Goal: Communication & Community: Ask a question

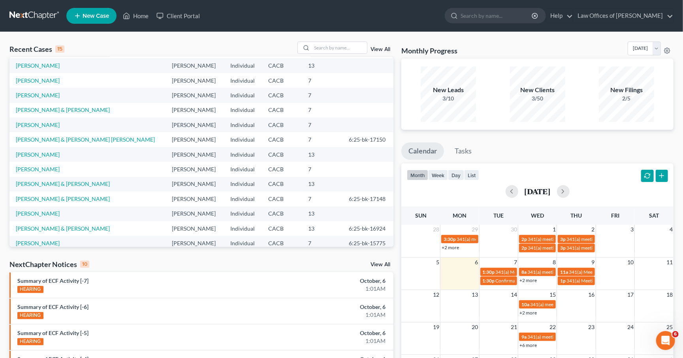
scroll to position [28, 0]
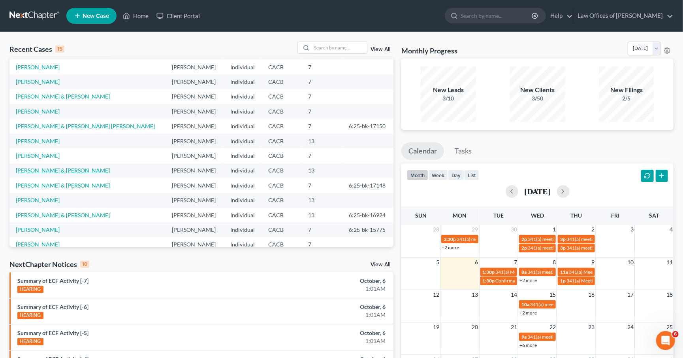
click at [59, 167] on link "[PERSON_NAME] & [PERSON_NAME]" at bounding box center [63, 170] width 94 height 7
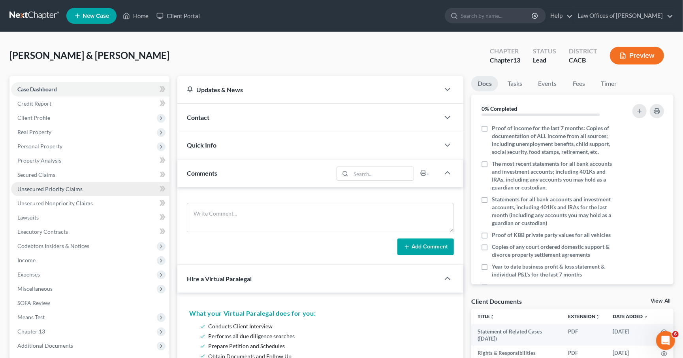
scroll to position [17, 0]
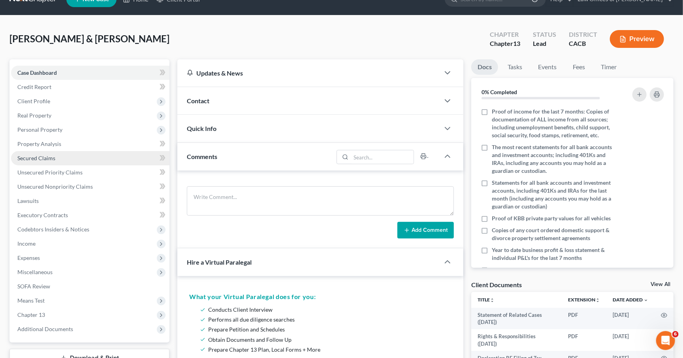
click at [31, 151] on link "Secured Claims" at bounding box center [90, 158] width 158 height 14
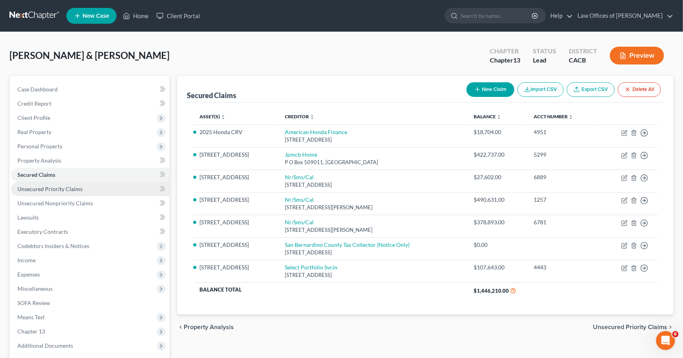
click at [53, 186] on span "Unsecured Priority Claims" at bounding box center [49, 188] width 65 height 7
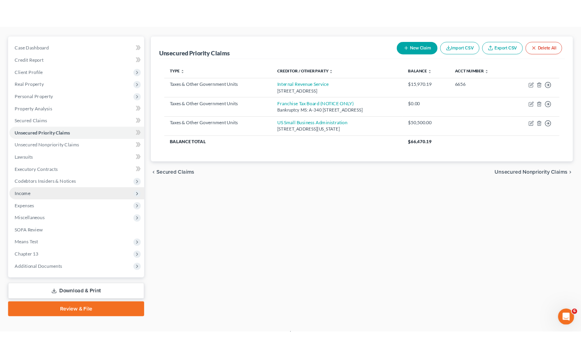
scroll to position [66, 0]
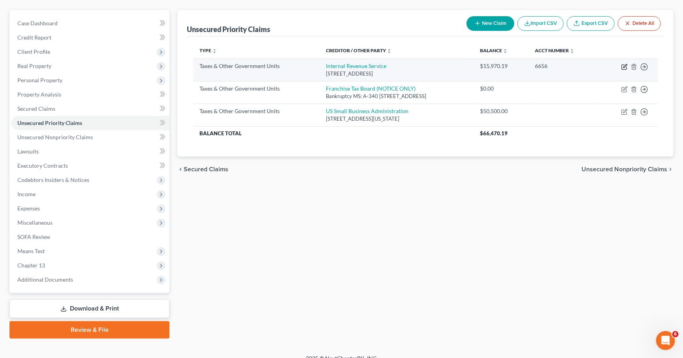
click at [624, 68] on icon "button" at bounding box center [625, 67] width 6 height 6
select select "0"
select select "39"
select select "0"
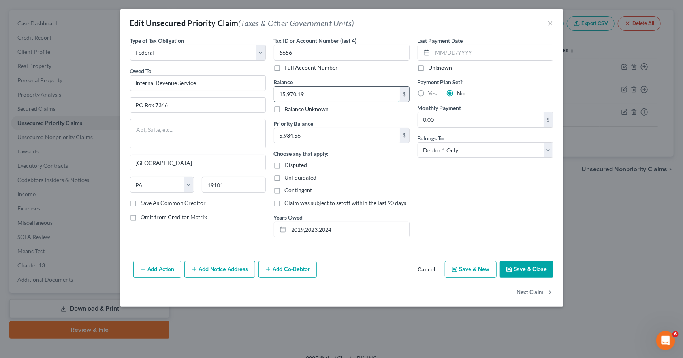
click at [315, 94] on input "15,970.19" at bounding box center [337, 94] width 126 height 15
click at [359, 227] on input "2019,2023,2024" at bounding box center [349, 229] width 121 height 15
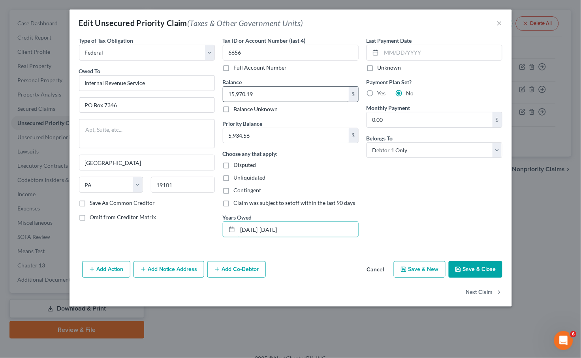
type input "2023-2024"
click at [264, 93] on input "15,970.19" at bounding box center [286, 94] width 126 height 15
type input "2,625.79"
click at [276, 141] on input "5,934.56" at bounding box center [286, 135] width 126 height 15
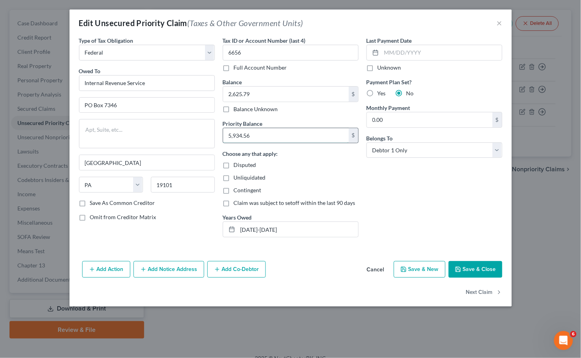
click at [277, 141] on input "5,934.56" at bounding box center [286, 135] width 126 height 15
type input "0"
type input "2,625.79"
click at [481, 268] on button "Save & Close" at bounding box center [476, 269] width 54 height 17
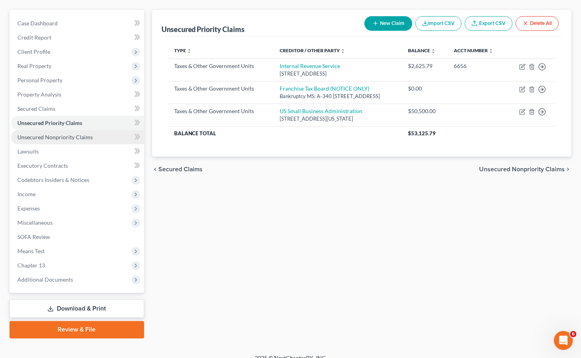
click at [70, 135] on span "Unsecured Nonpriority Claims" at bounding box center [54, 137] width 75 height 7
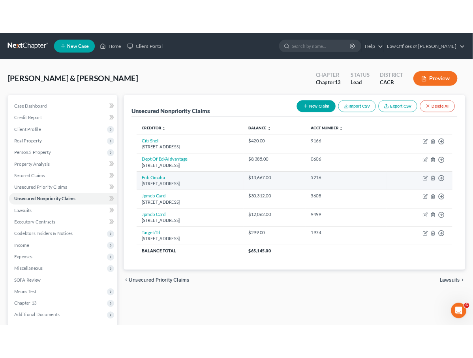
scroll to position [2, 0]
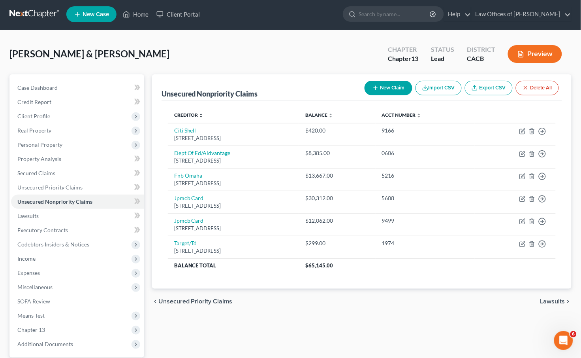
click at [381, 81] on button "New Claim" at bounding box center [389, 88] width 48 height 15
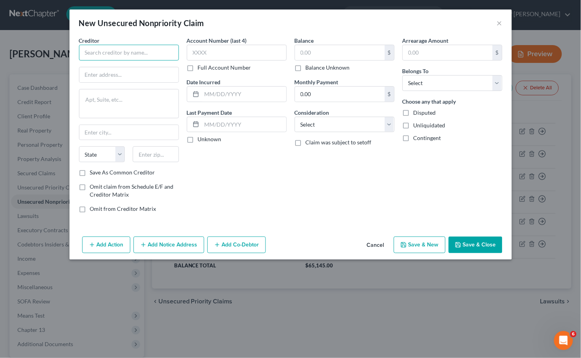
drag, startPoint x: 104, startPoint y: 56, endPoint x: 101, endPoint y: 51, distance: 5.7
click at [101, 51] on input "text" at bounding box center [129, 53] width 100 height 16
type input "b"
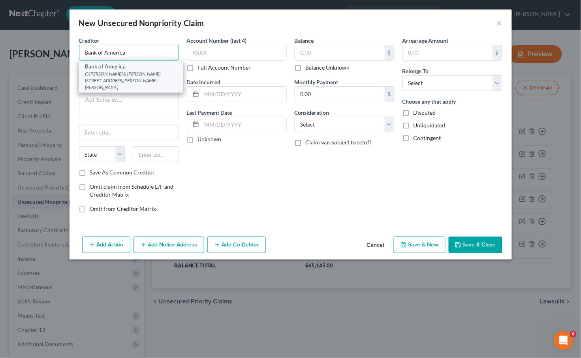
type input "Bank of America"
click at [138, 70] on div "C/o Nelson & Kennard 5011 Dudley Blvd Bldg 250 Bay G, Mcclellan AFB, CA 95652" at bounding box center [130, 80] width 91 height 20
type input "C/o Nelson & Kennard"
type textarea "5011 Dudley Blvd Bldg 250 Bay G"
type input "Mcclellan AFB"
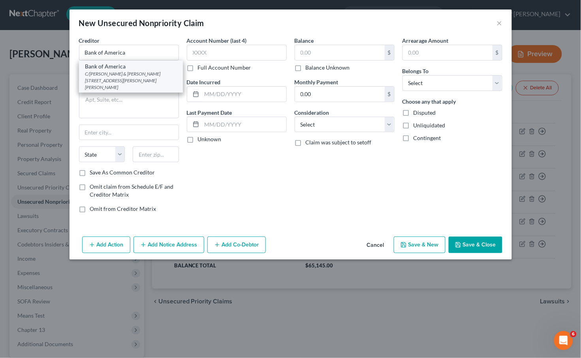
select select "4"
type input "95652"
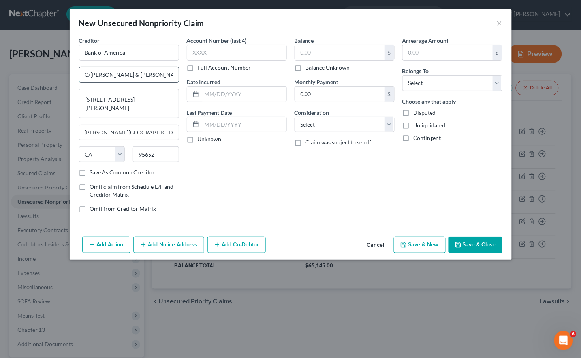
drag, startPoint x: 158, startPoint y: 76, endPoint x: 81, endPoint y: 69, distance: 78.2
click at [143, 73] on input "C/o Nelson & Kennard" at bounding box center [128, 74] width 99 height 15
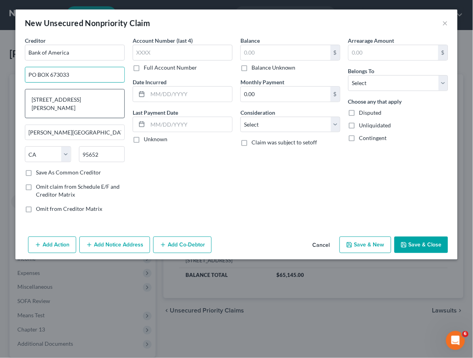
type input "PO BOX 673033"
drag, startPoint x: 118, startPoint y: 96, endPoint x: 26, endPoint y: 81, distance: 92.9
click at [26, 81] on div "Creditor * Bank of America PO BOX 673033 5011 Dudley Blvd Bldg 250 Bay G Mcclel…" at bounding box center [75, 102] width 100 height 132
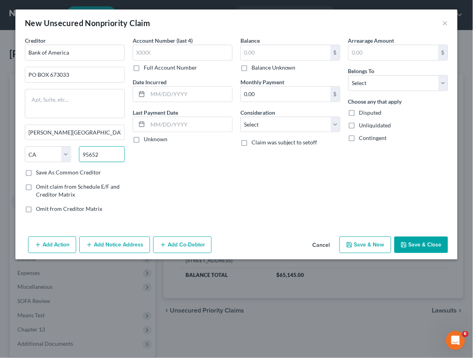
click at [87, 154] on input "95652" at bounding box center [102, 154] width 46 height 16
click at [88, 154] on input "95652" at bounding box center [102, 154] width 46 height 16
type input "75267"
type input "Dallas"
select select "45"
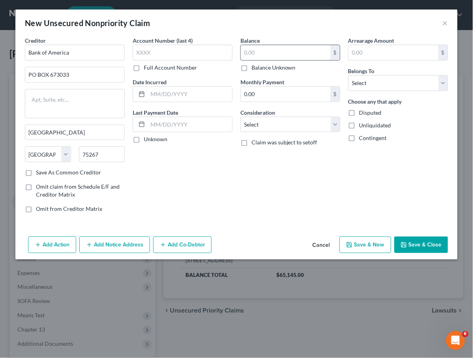
click at [285, 49] on input "text" at bounding box center [286, 52] width 90 height 15
type input "4,339.48"
click at [180, 42] on label "Account Number (last 4)" at bounding box center [163, 40] width 60 height 8
click at [186, 51] on input "text" at bounding box center [183, 53] width 100 height 16
type input "4432"
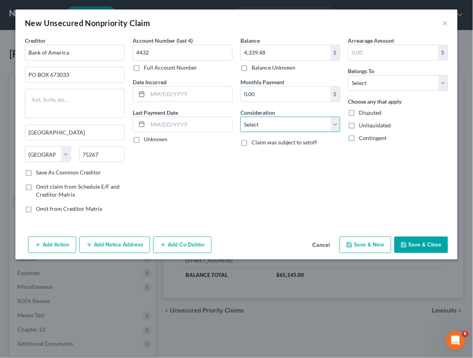
select select "14"
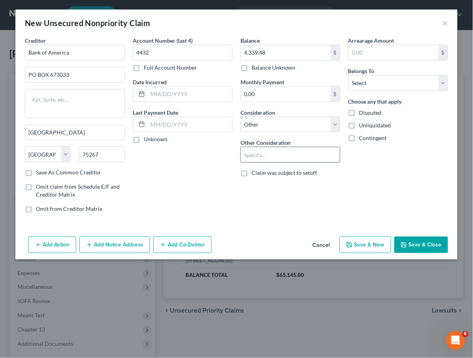
click at [283, 147] on div at bounding box center [291, 155] width 100 height 16
type input "Business debt"
click at [415, 245] on button "Save & Close" at bounding box center [422, 244] width 54 height 17
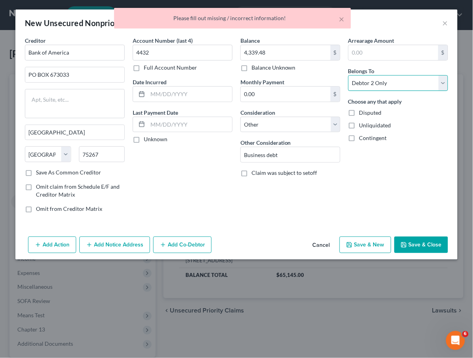
select select "0"
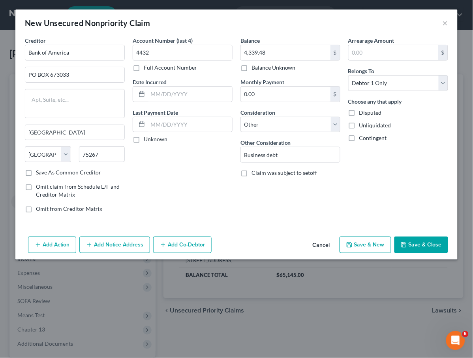
click at [440, 251] on button "Save & Close" at bounding box center [422, 244] width 54 height 17
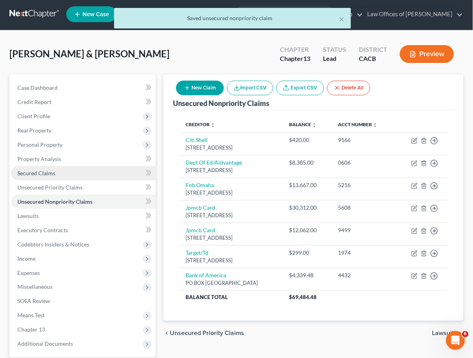
click at [41, 174] on link "Secured Claims" at bounding box center [83, 173] width 145 height 14
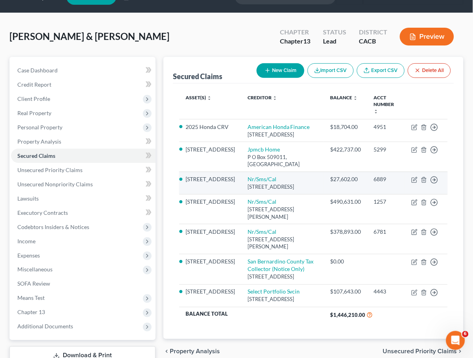
scroll to position [21, 0]
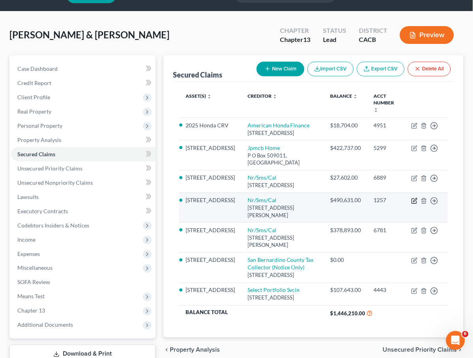
click at [415, 202] on icon "button" at bounding box center [416, 200] width 4 height 4
select select "42"
select select "0"
select select "2"
select select "0"
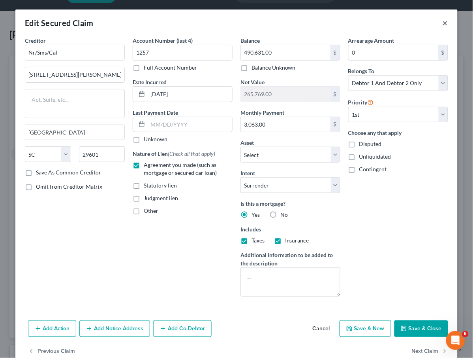
click at [443, 23] on button "×" at bounding box center [446, 22] width 6 height 9
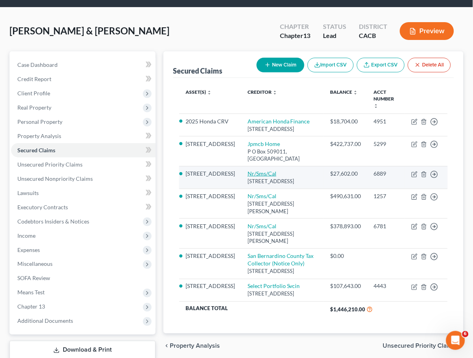
scroll to position [26, 0]
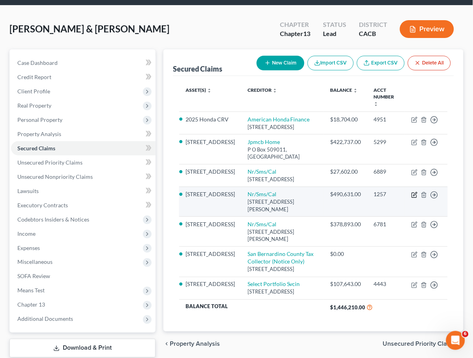
click at [415, 196] on icon "button" at bounding box center [416, 194] width 4 height 4
select select "42"
select select "17"
select select "0"
select select "2"
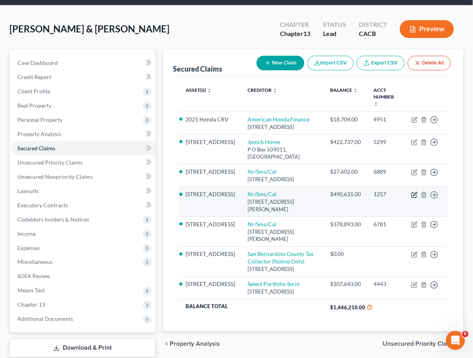
select select "0"
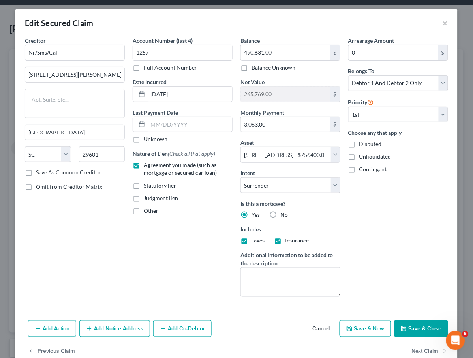
click at [462, 134] on div "Edit Secured Claim × Creditor * Nr/Sms/Cal 75 Beattie Pl Ste 300 Greenville Sta…" at bounding box center [236, 179] width 473 height 358
click at [426, 332] on button "Save & Close" at bounding box center [422, 328] width 54 height 17
select select
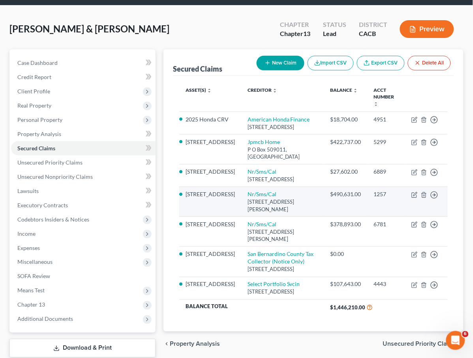
scroll to position [47, 0]
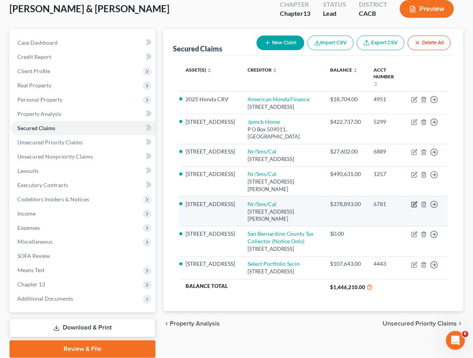
click at [414, 205] on icon "button" at bounding box center [416, 204] width 4 height 4
select select "42"
select select "2"
select select "1"
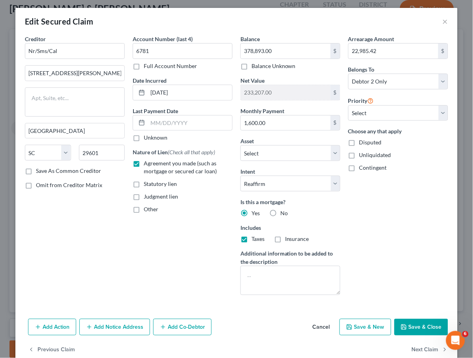
scroll to position [4, 0]
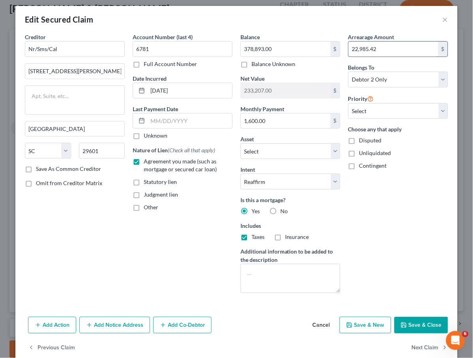
click at [407, 43] on input "22,985.42" at bounding box center [394, 48] width 90 height 15
click at [409, 48] on input "22,985.42" at bounding box center [394, 48] width 90 height 15
type input "22,970.64"
click at [412, 330] on button "Save & Close" at bounding box center [422, 325] width 54 height 17
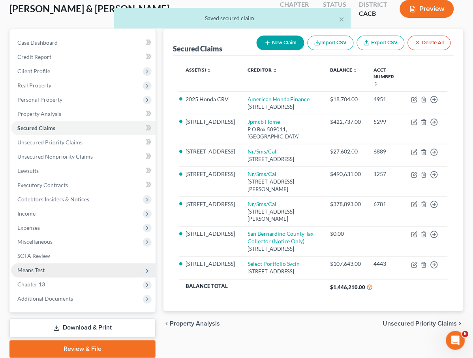
scroll to position [49, 0]
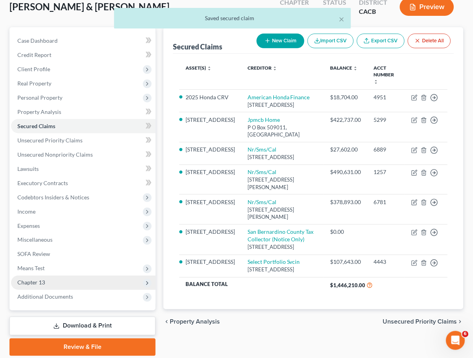
click at [44, 279] on span "Chapter 13" at bounding box center [31, 282] width 28 height 7
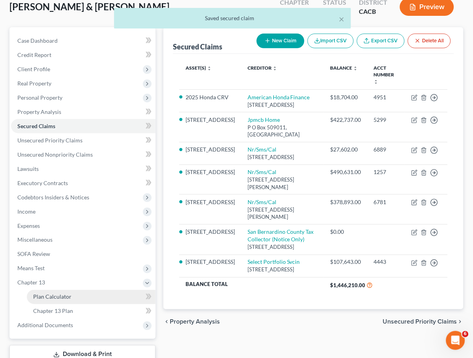
click at [43, 293] on span "Plan Calculator" at bounding box center [52, 296] width 38 height 7
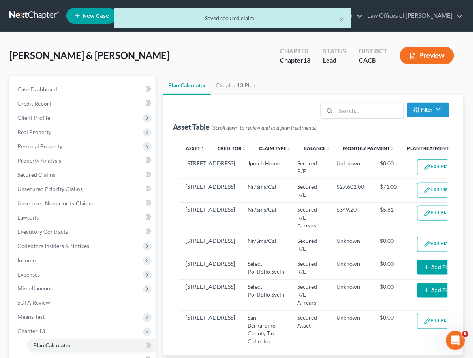
scroll to position [165, 0]
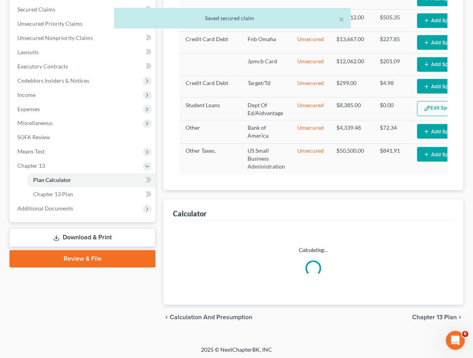
select select "59"
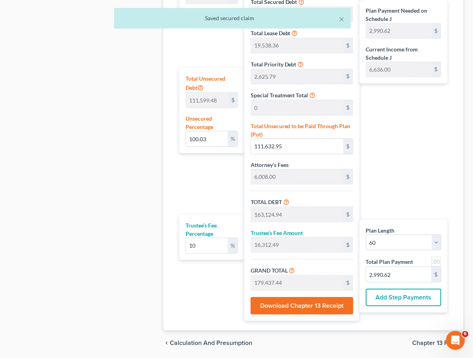
scroll to position [472, 0]
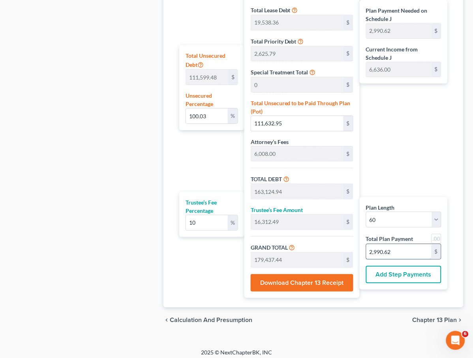
click at [396, 249] on input "2,990.62" at bounding box center [399, 251] width 65 height 15
type input "0"
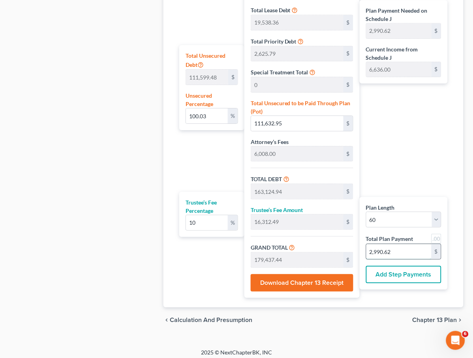
type input "0"
click at [201, 114] on input "0" at bounding box center [207, 115] width 42 height 15
type input "01"
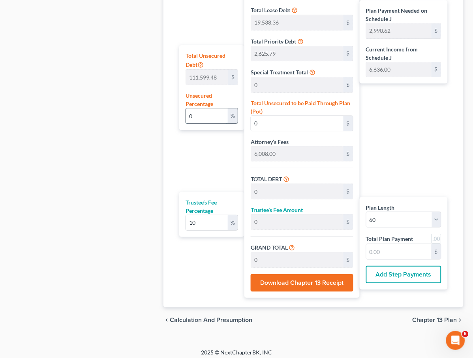
type input "1,115.99"
type input "52,607.98"
type input "5,260.79"
type input "57,868.78"
type input "964.47"
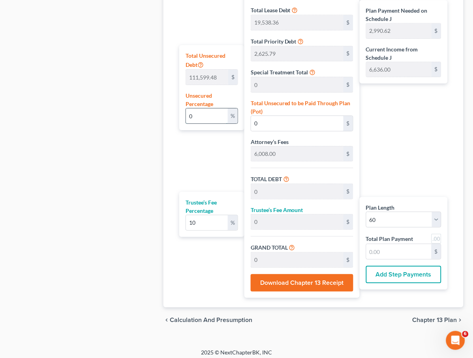
type input "964.47"
type input "010"
type input "11,159.94"
type input "62,651.93"
type input "6,265.19"
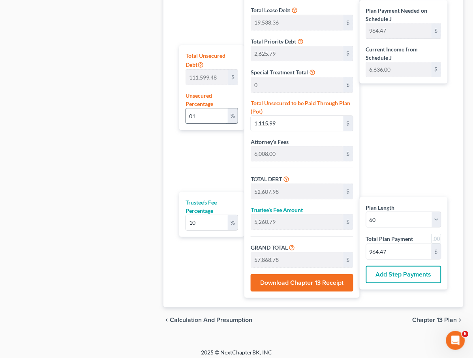
type input "68,917.13"
type input "1,148.61"
type input "0100"
type input "111,599.48"
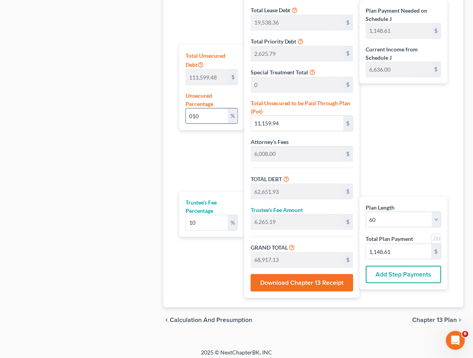
type input "163,091.47"
type input "16,309.14"
type input "179,400.61"
type input "2,990.01"
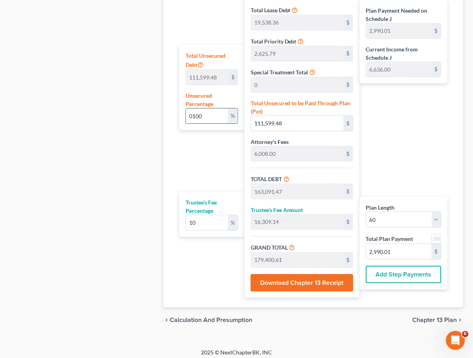
type input "010"
type input "11,159.94"
type input "62,651.93"
type input "6,265.19"
type input "68,917.13"
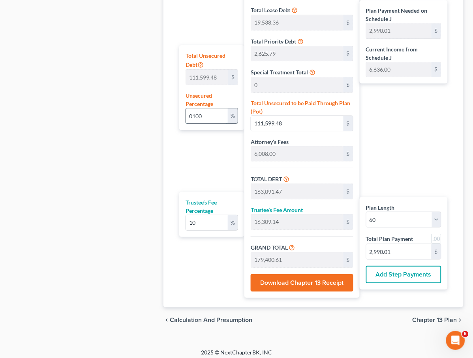
type input "1,148.61"
type input "01"
type input "1,115.99"
type input "52,607.98"
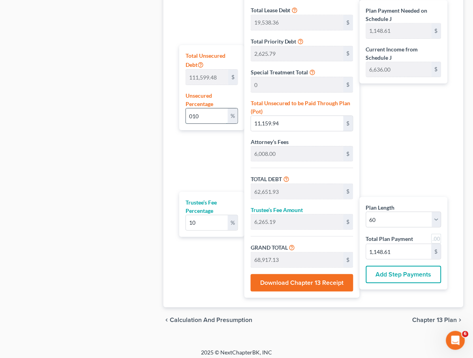
type input "5,260.79"
type input "57,868.78"
type input "964.47"
type input "0"
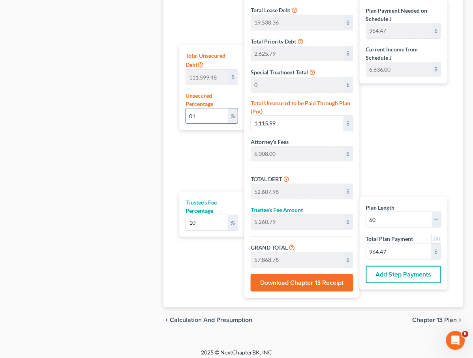
type input "0"
type input "51,491.99"
type input "5,149.19"
type input "56,641.18"
type input "944.01"
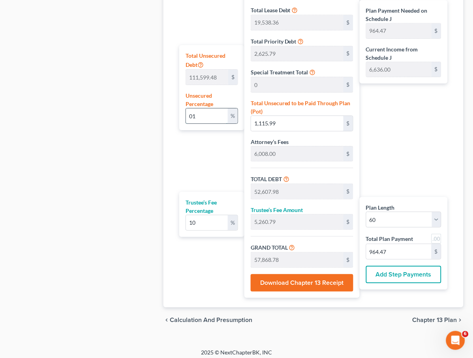
type input "944.01"
type input "1"
type input "1,115.99"
type input "52,607.98"
type input "5,260.79"
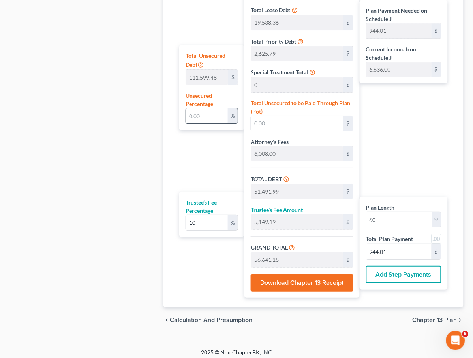
type input "57,868.78"
type input "964.47"
type input "10"
type input "11,159.94"
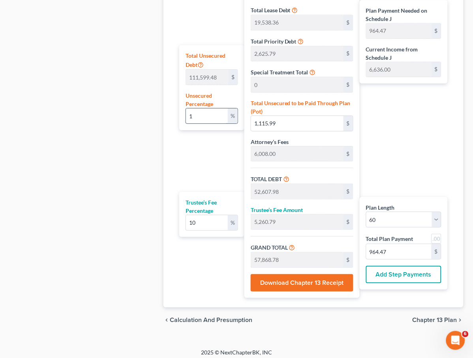
type input "62,651.93"
type input "6,265.19"
type input "68,917.13"
type input "1,148.61"
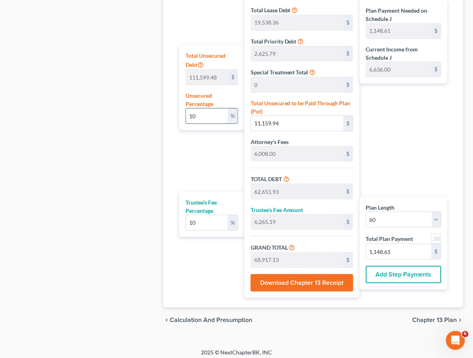
type input "100"
type input "111,599.48"
type input "163,091.47"
type input "16,309.14"
type input "179,400.61"
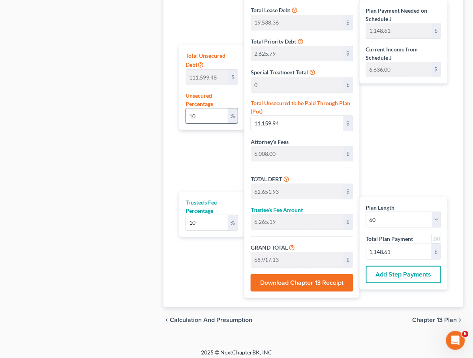
type input "2,990.01"
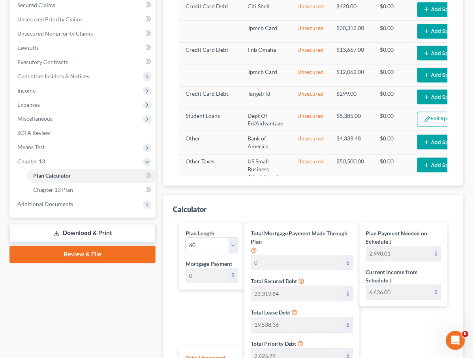
scroll to position [344, 0]
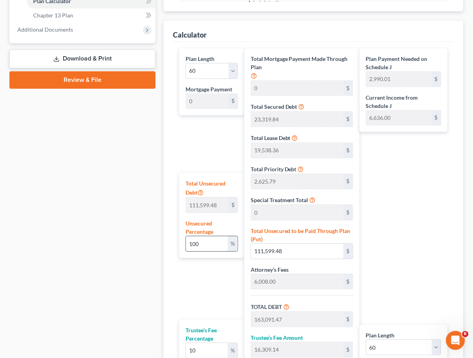
click at [209, 241] on input "100" at bounding box center [207, 243] width 42 height 15
type input "0"
type input "51,491.99"
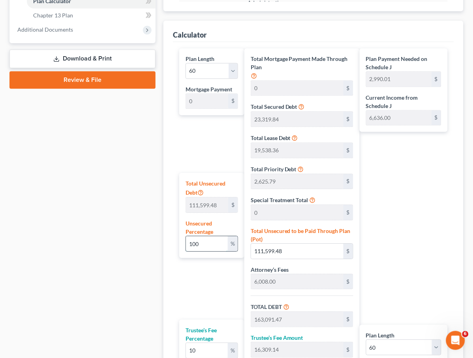
type input "5,149.19"
type input "56,641.18"
type input "944.01"
click at [433, 266] on div "Plan Payment Needed on Schedule J 944.01 $ Current Income from Schedule J 6,636…" at bounding box center [406, 236] width 92 height 377
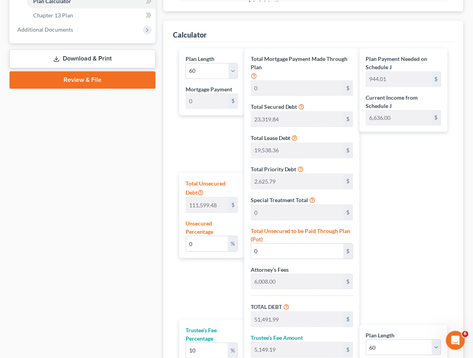
scroll to position [472, 0]
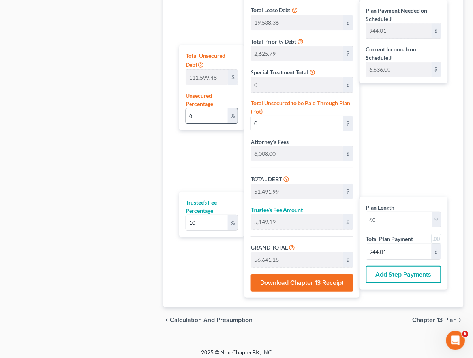
click at [217, 116] on input "0" at bounding box center [207, 115] width 42 height 15
type input "1"
type input "1,115.99"
type input "52,607.98"
type input "5,260.79"
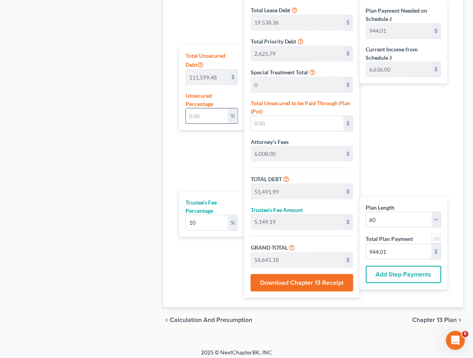
type input "57,868.78"
type input "964.47"
type input "10"
type input "11,159.94"
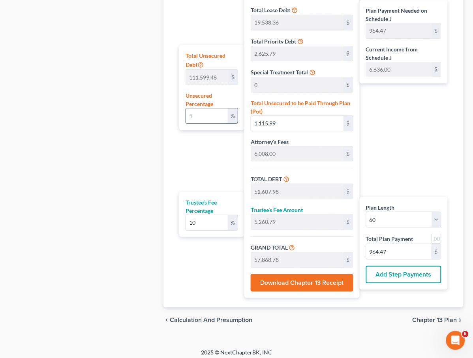
type input "62,651.93"
type input "6,265.19"
type input "68,917.13"
type input "1,148.61"
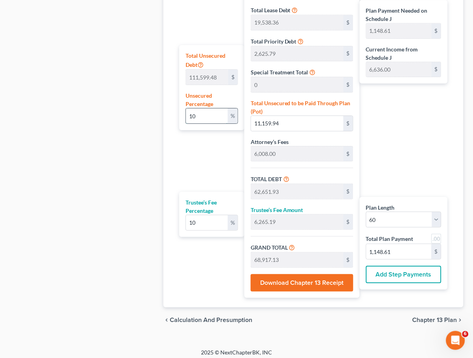
type input "100"
type input "111,599.48"
type input "163,091.47"
type input "16,309.14"
type input "179,400.61"
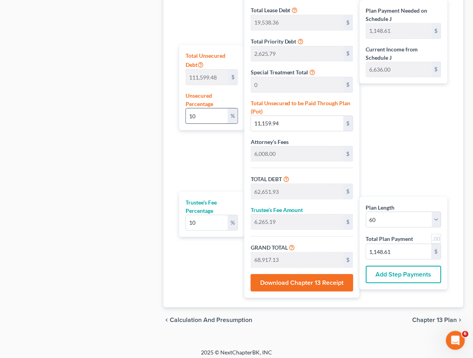
type input "2,990.01"
type input "100"
click at [424, 164] on div "Plan Payment Needed on Schedule J 2,990.01 $ Current Income from Schedule J 6,6…" at bounding box center [406, 109] width 92 height 377
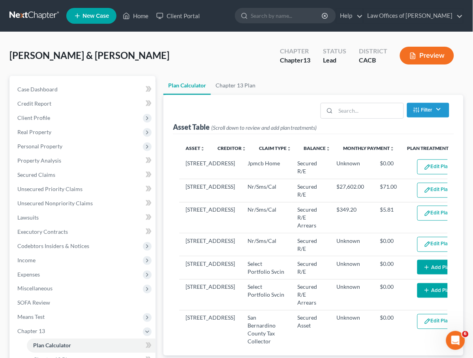
scroll to position [262, 0]
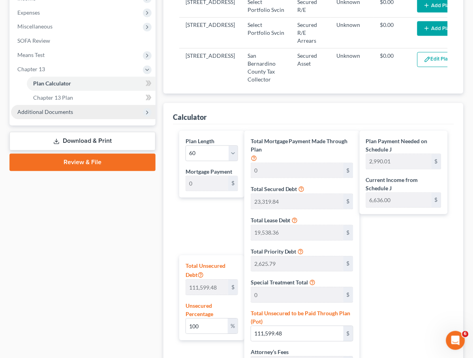
click at [62, 109] on span "Additional Documents" at bounding box center [45, 112] width 56 height 7
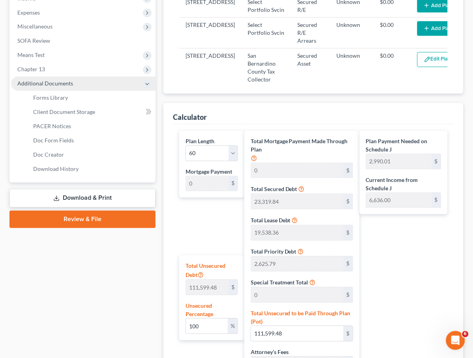
click at [61, 80] on span "Additional Documents" at bounding box center [45, 83] width 56 height 7
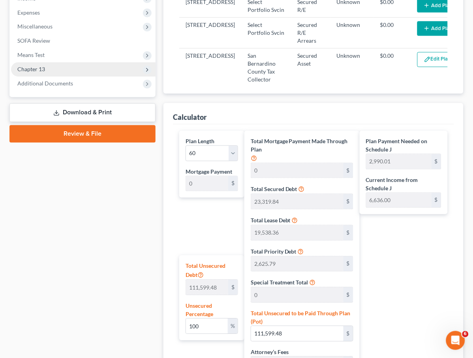
click at [53, 64] on span "Chapter 13" at bounding box center [83, 69] width 145 height 14
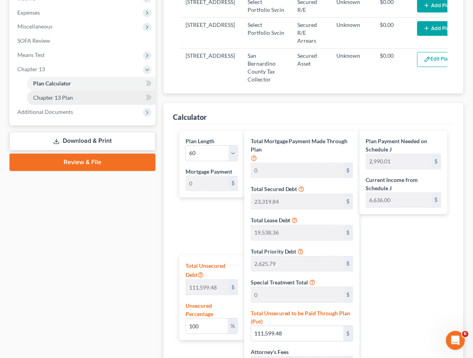
click at [81, 91] on link "Chapter 13 Plan" at bounding box center [91, 98] width 129 height 14
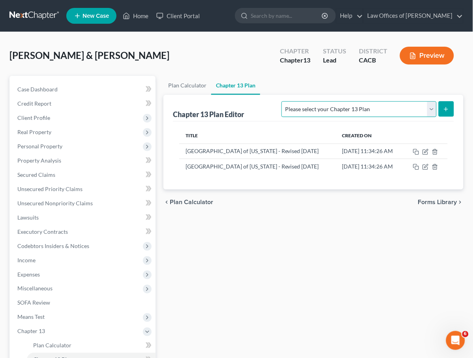
select select "1"
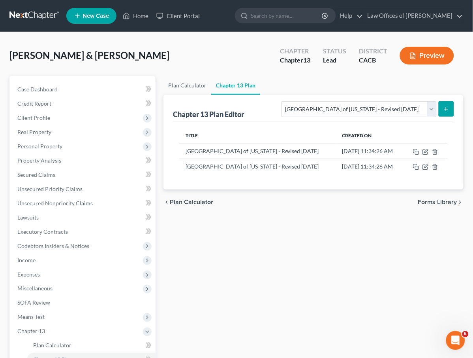
click at [447, 110] on line "submit" at bounding box center [447, 109] width 0 height 4
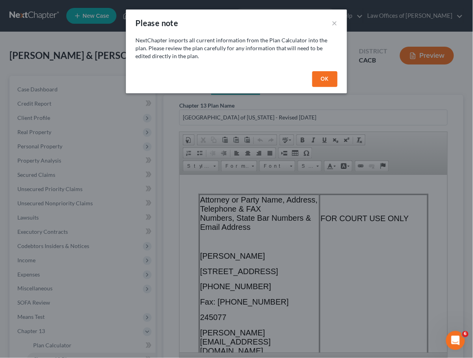
click at [312, 77] on div "OK" at bounding box center [236, 80] width 221 height 25
click at [321, 81] on button "OK" at bounding box center [325, 79] width 25 height 16
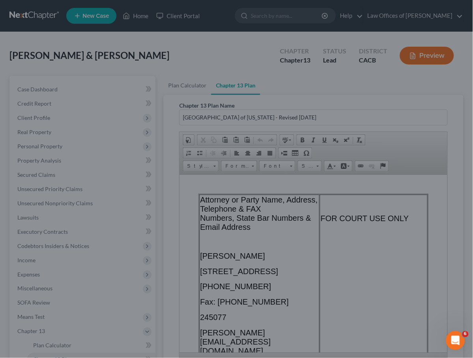
scroll to position [99, 0]
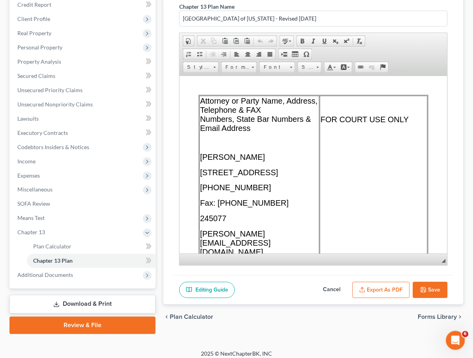
click at [379, 298] on div "Editing Guide Cancel Export as PDF Save" at bounding box center [313, 290] width 281 height 30
click at [380, 296] on button "Export as PDF" at bounding box center [381, 290] width 57 height 17
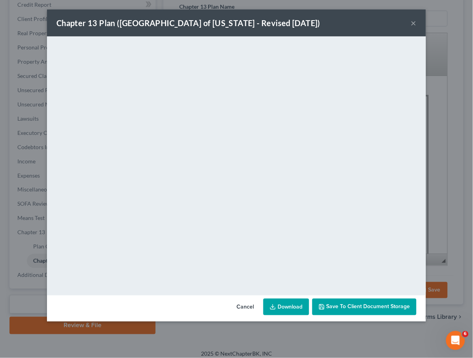
click at [283, 312] on link "Download" at bounding box center [287, 306] width 46 height 17
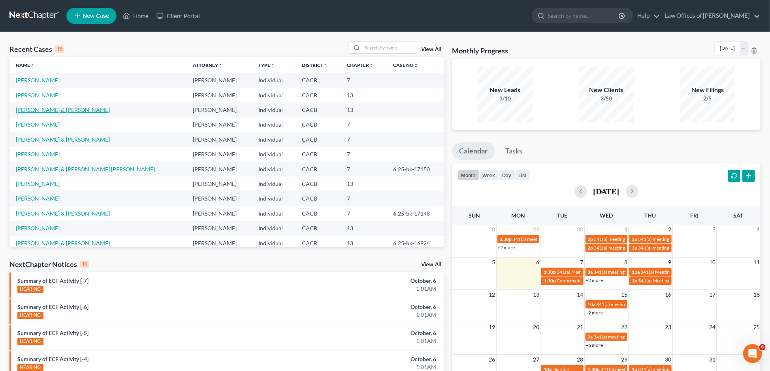
click at [31, 111] on link "[PERSON_NAME] & [PERSON_NAME]" at bounding box center [63, 109] width 94 height 7
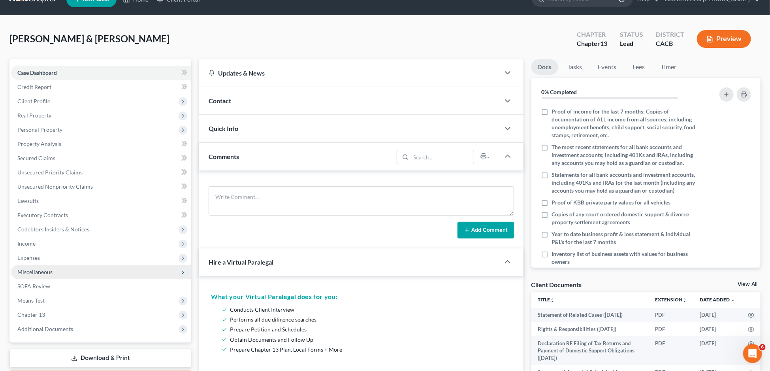
scroll to position [71, 0]
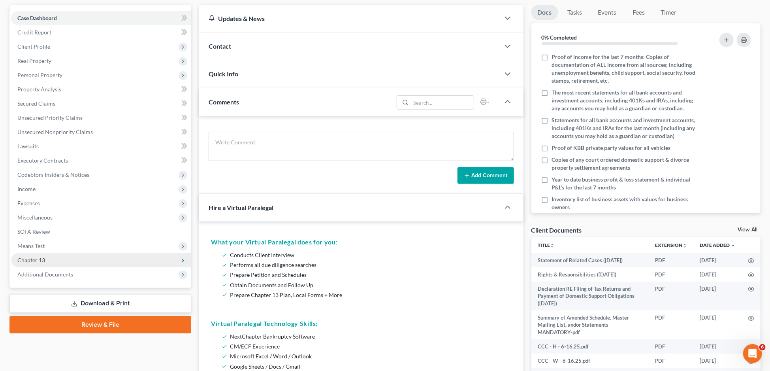
click at [47, 253] on span "Chapter 13" at bounding box center [101, 260] width 180 height 14
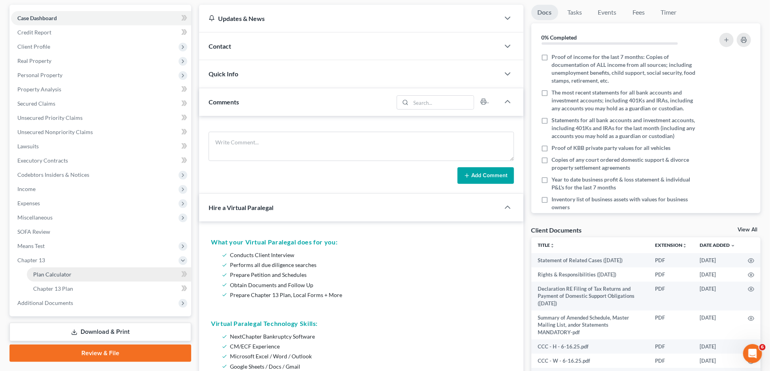
click at [43, 271] on span "Plan Calculator" at bounding box center [52, 274] width 38 height 7
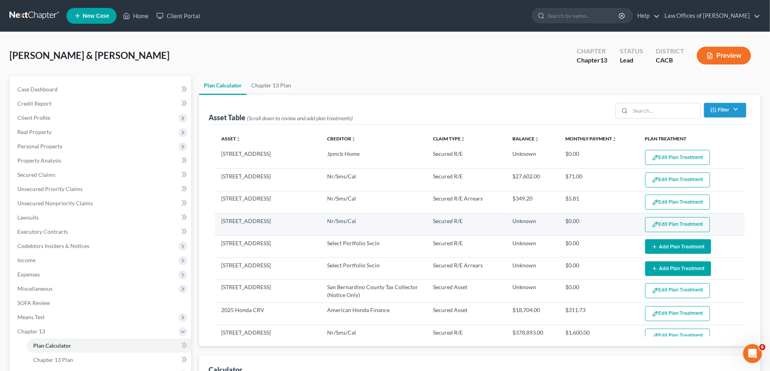
select select "59"
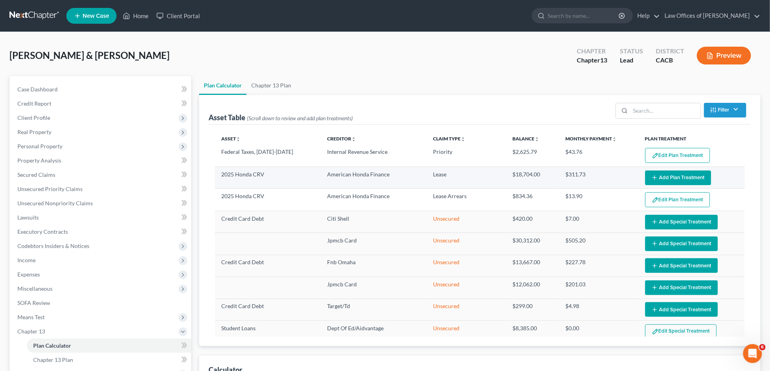
scroll to position [282, 0]
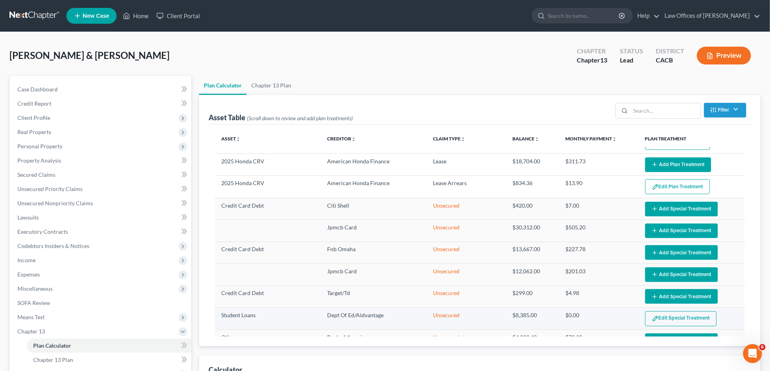
click at [670, 323] on button "Edit Special Treatment" at bounding box center [681, 318] width 72 height 15
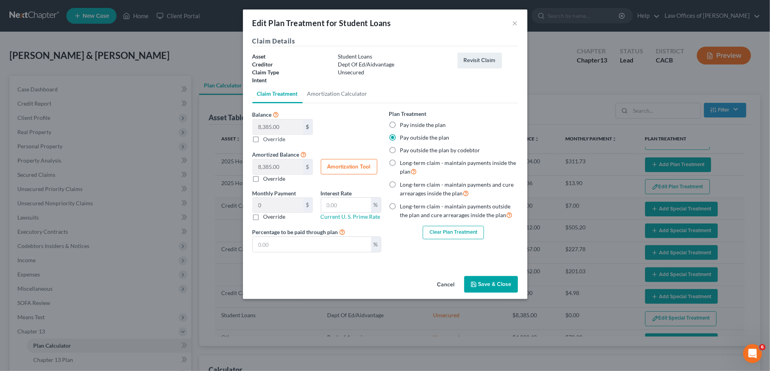
click at [451, 234] on button "Clear Plan Treatment" at bounding box center [453, 232] width 61 height 13
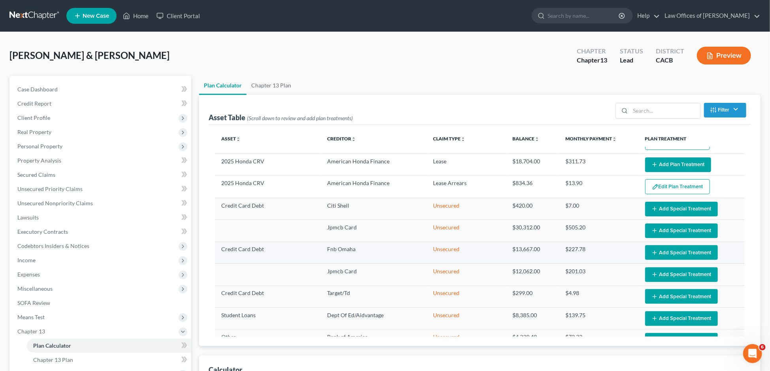
select select "59"
click at [698, 324] on button "Add Special Treatment" at bounding box center [681, 318] width 73 height 15
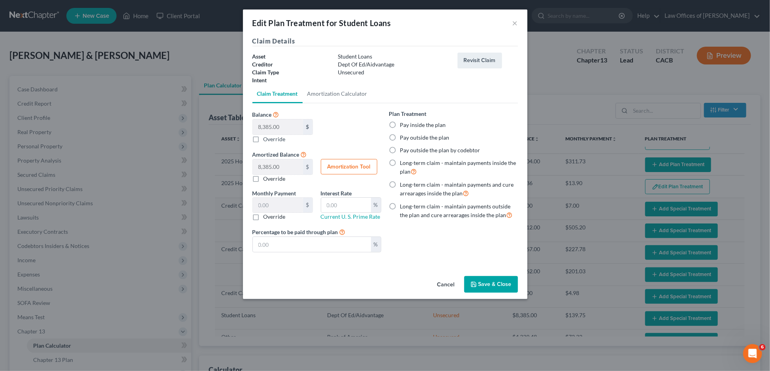
click at [409, 136] on label "Pay outside the plan" at bounding box center [424, 138] width 49 height 8
click at [409, 136] on input "Pay outside the plan" at bounding box center [406, 136] width 5 height 5
radio input "true"
click at [484, 285] on button "Save & Close" at bounding box center [491, 284] width 54 height 17
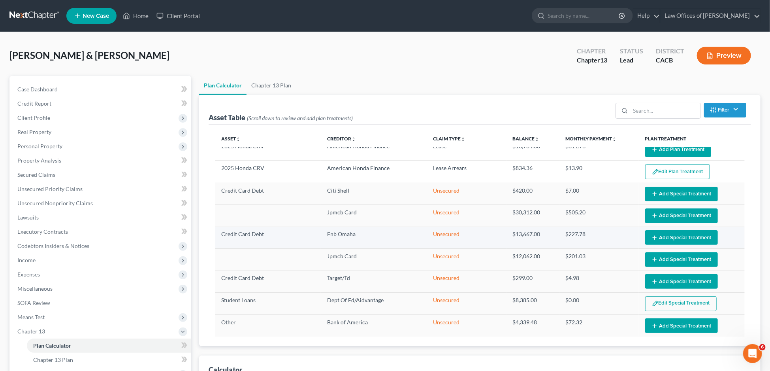
select select "59"
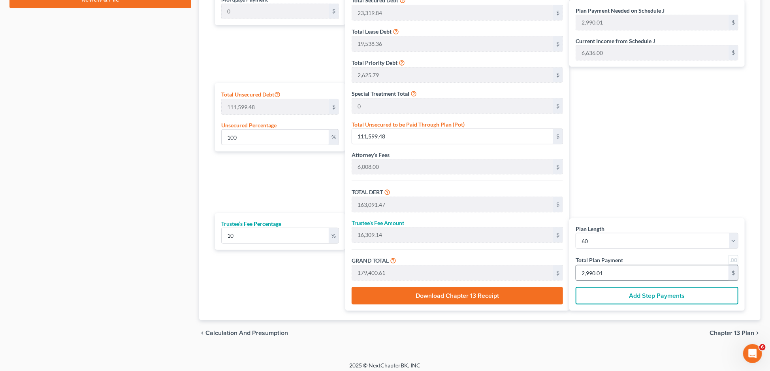
scroll to position [408, 0]
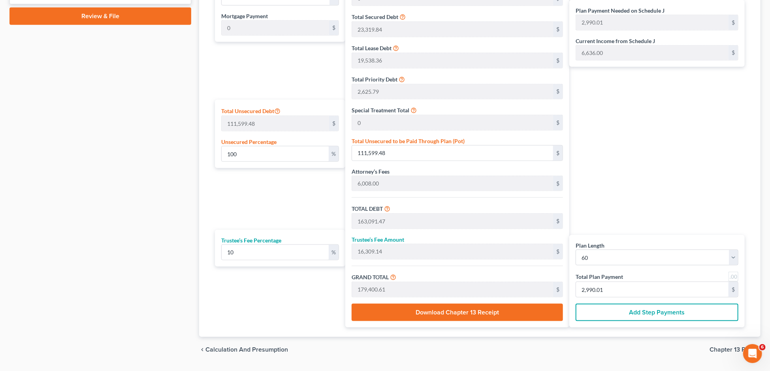
click at [717, 351] on div "chevron_left Calculation and Presumption Chapter 13 Plan chevron_right" at bounding box center [480, 349] width 562 height 25
click at [717, 347] on span "Chapter 13 Plan" at bounding box center [732, 349] width 45 height 6
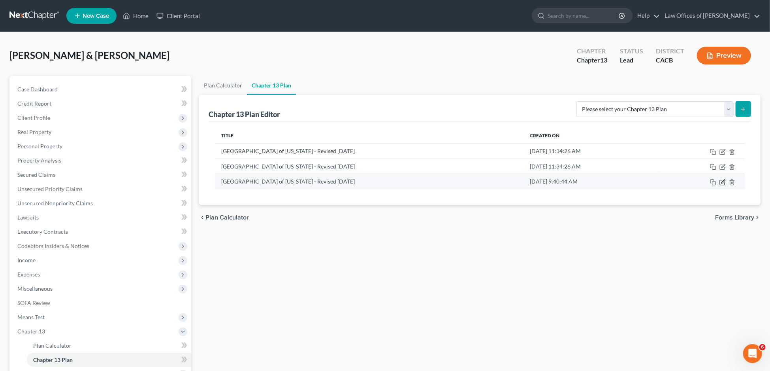
click at [722, 181] on icon "button" at bounding box center [723, 182] width 6 height 6
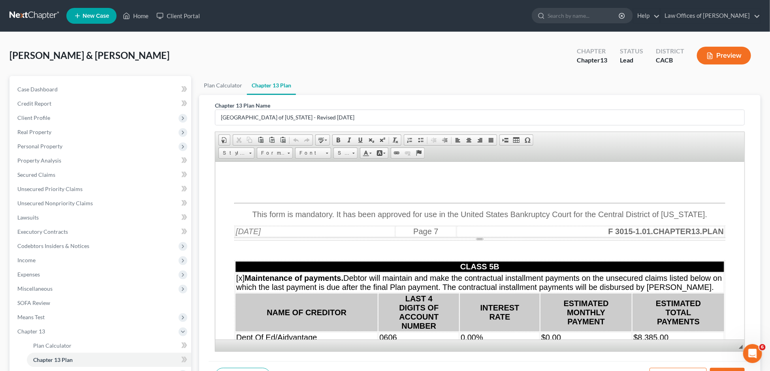
scroll to position [5544, 0]
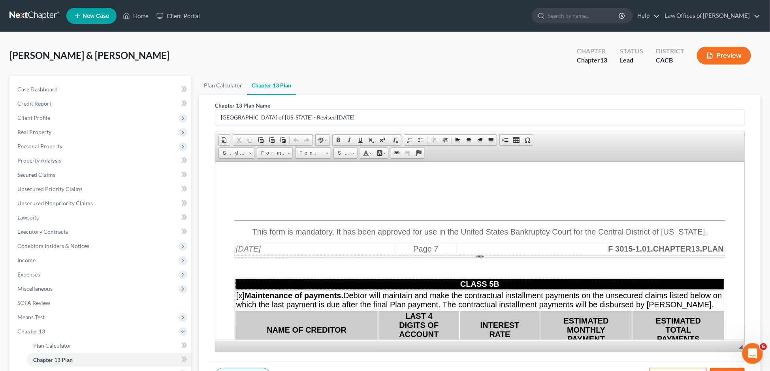
click at [750, 345] on div "Open Intercom Messenger" at bounding box center [752, 352] width 26 height 26
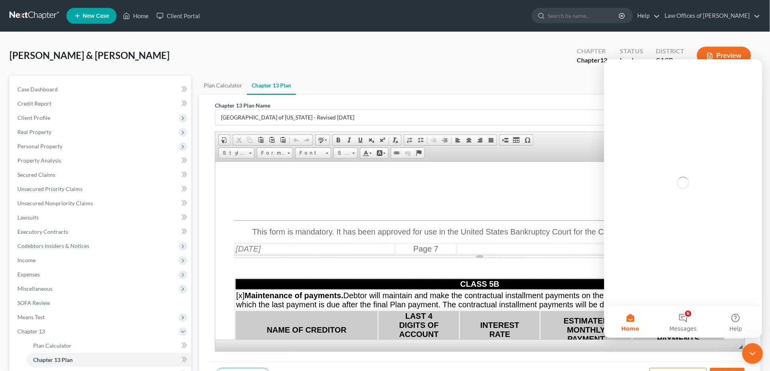
scroll to position [0, 0]
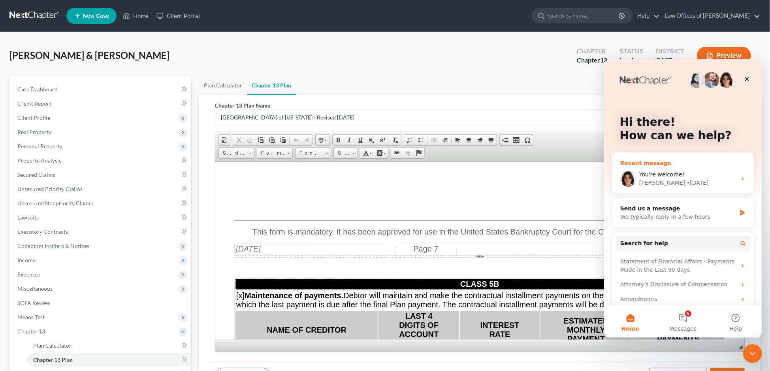
click at [689, 168] on div "You're welcome! Emma • 2d ago" at bounding box center [682, 178] width 141 height 29
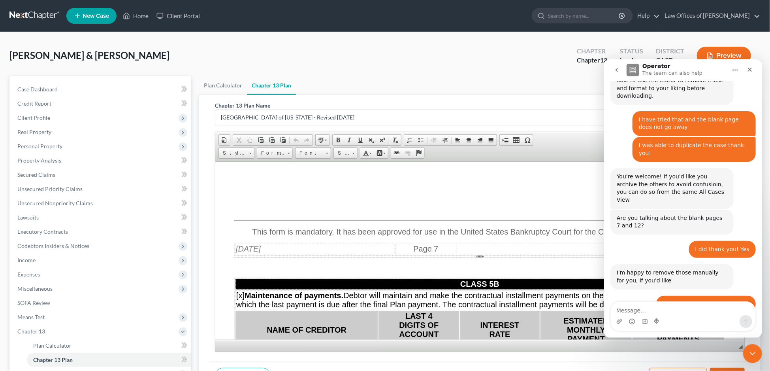
scroll to position [863, 0]
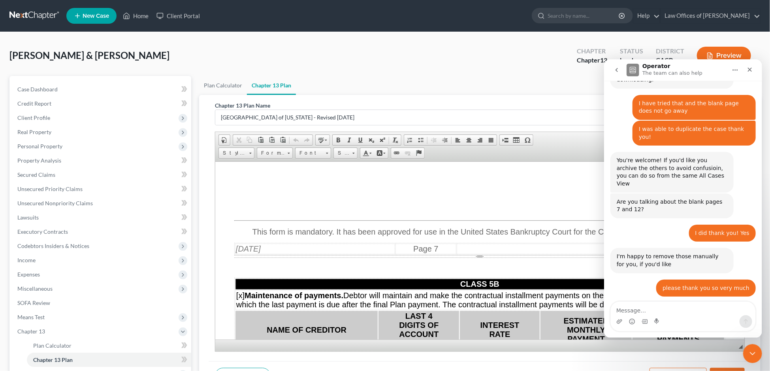
click at [619, 69] on icon "go back" at bounding box center [616, 69] width 6 height 6
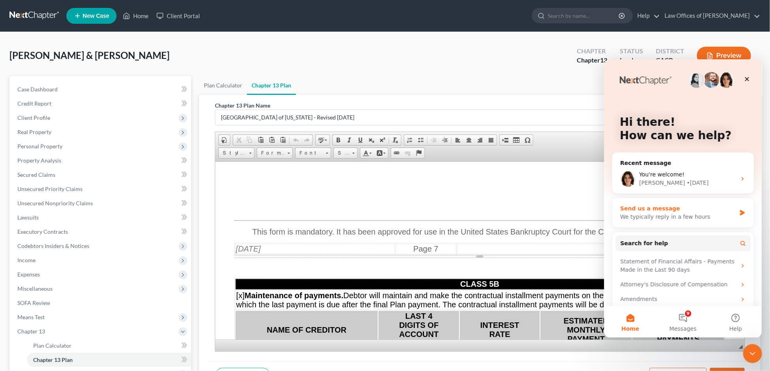
click at [660, 208] on div "Send us a message" at bounding box center [678, 208] width 116 height 8
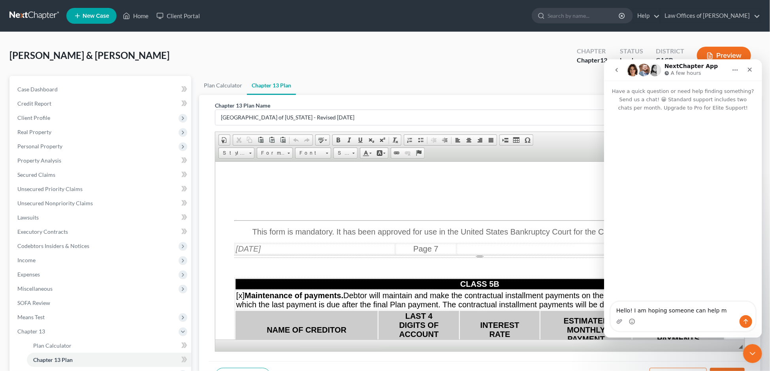
type textarea "Hello! I am hoping someone can help me"
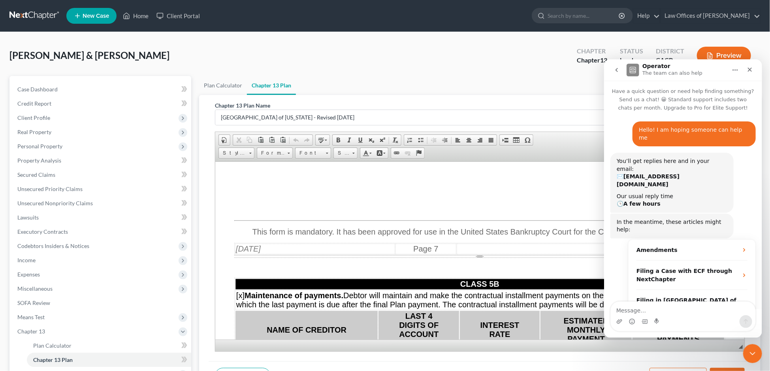
scroll to position [9, 0]
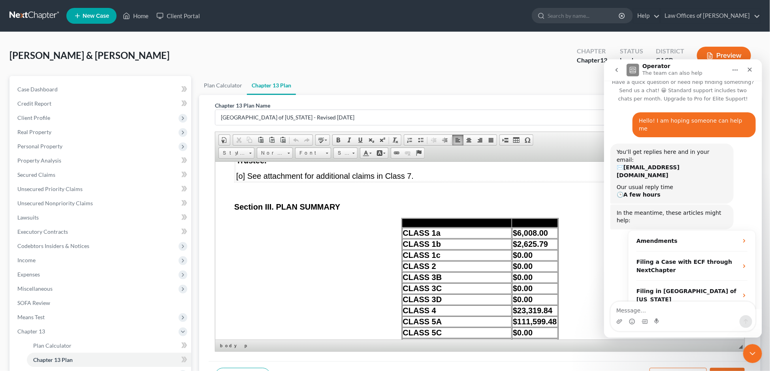
scroll to position [0, 0]
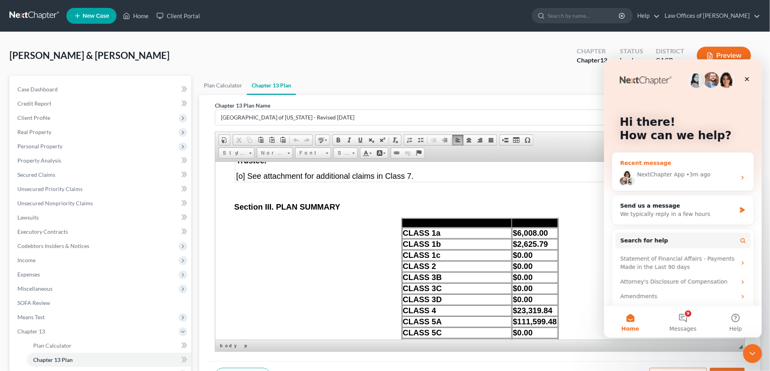
click at [647, 181] on div "NextChapter App • 3m ago" at bounding box center [682, 177] width 141 height 26
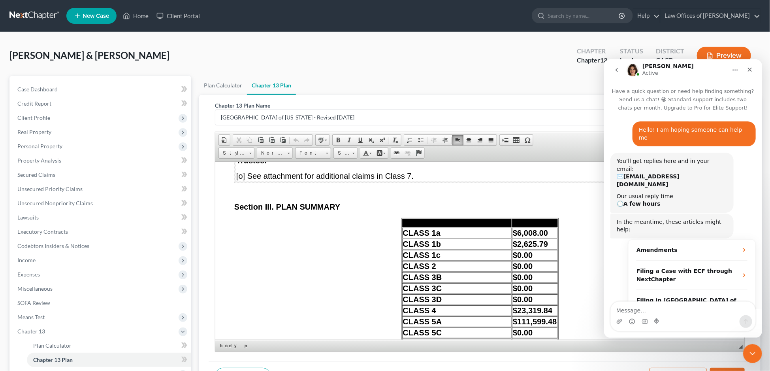
scroll to position [1, 0]
click at [637, 309] on textarea "Message…" at bounding box center [683, 307] width 145 height 13
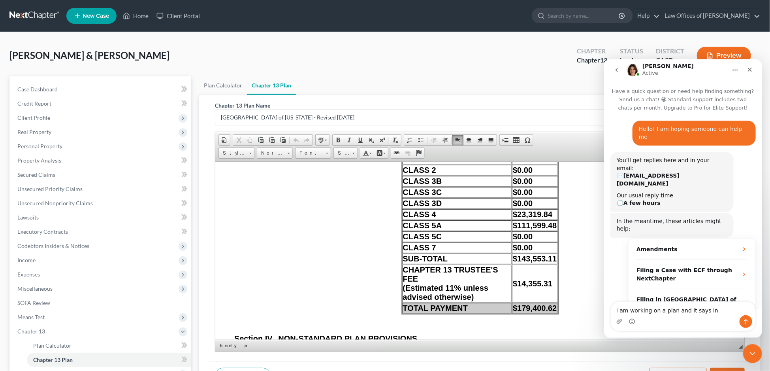
scroll to position [6437, 0]
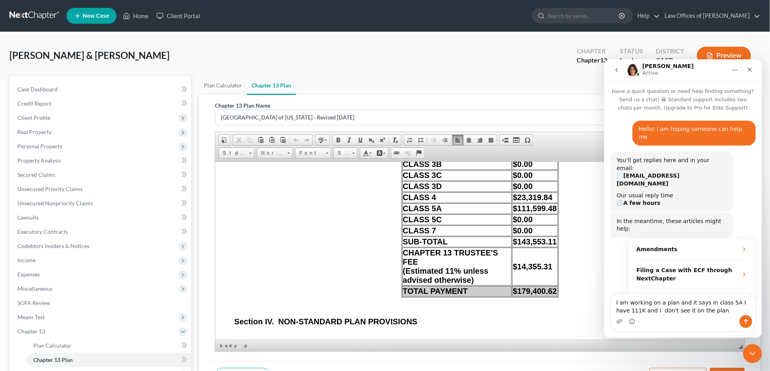
type textarea "I am working on a plan and it says in class 5A I have 111K and I don't see it o…"
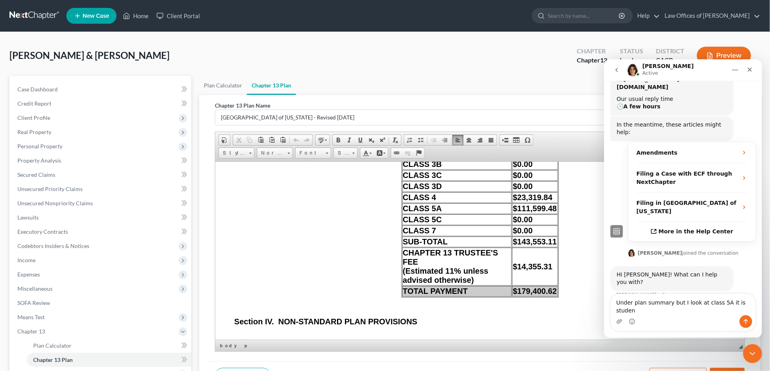
scroll to position [104, 0]
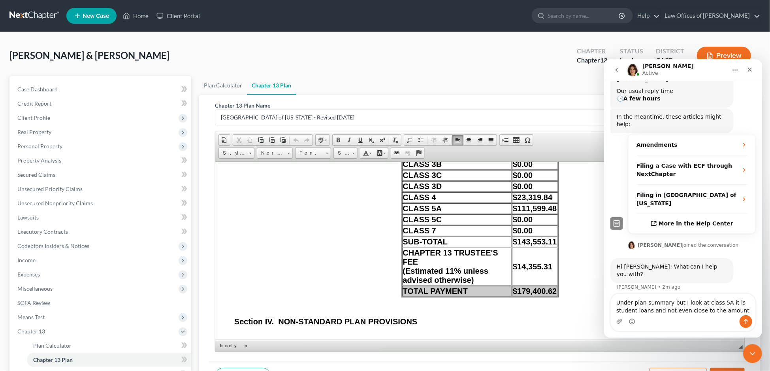
type textarea "Under plan summary but I look at class 5A it is student loans and not even clos…"
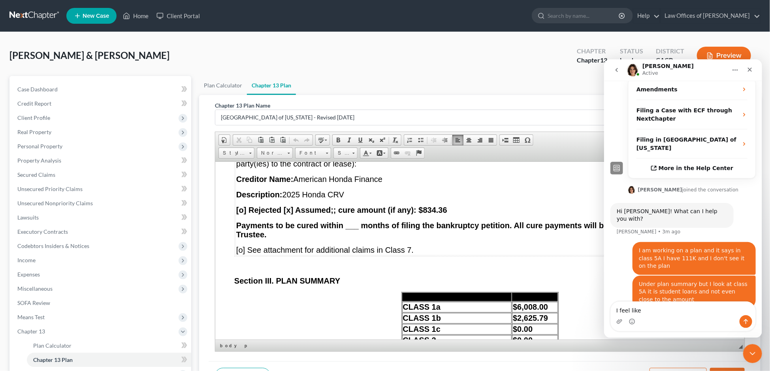
scroll to position [129, 0]
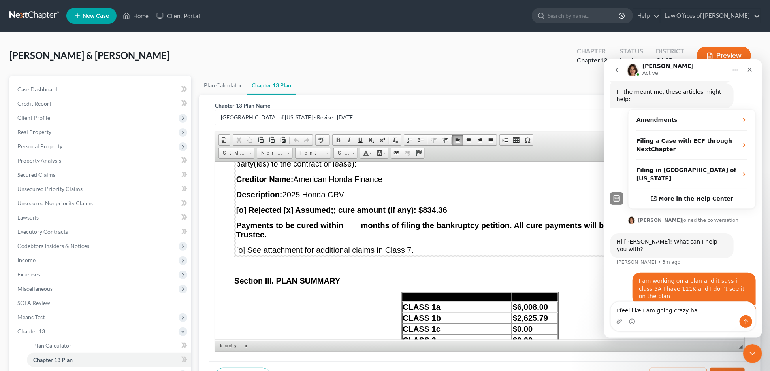
type textarea "I feel like I am going crazy ha"
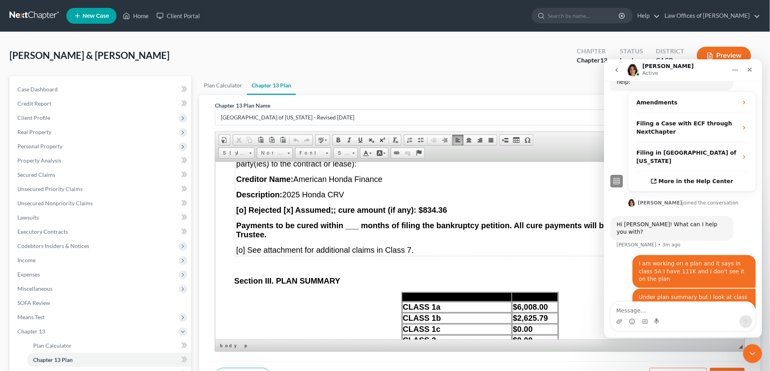
click at [455, 255] on td "EXECUTORY CONTRACTS AND UNEXPIRED LEASES Any executory contracts or unexpired l…" at bounding box center [480, 171] width 489 height 168
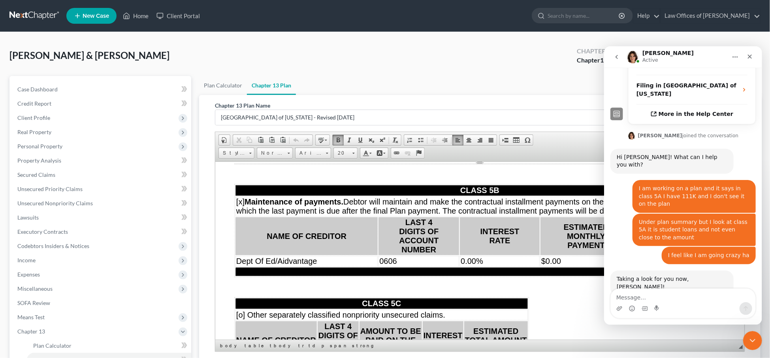
scroll to position [6275, 0]
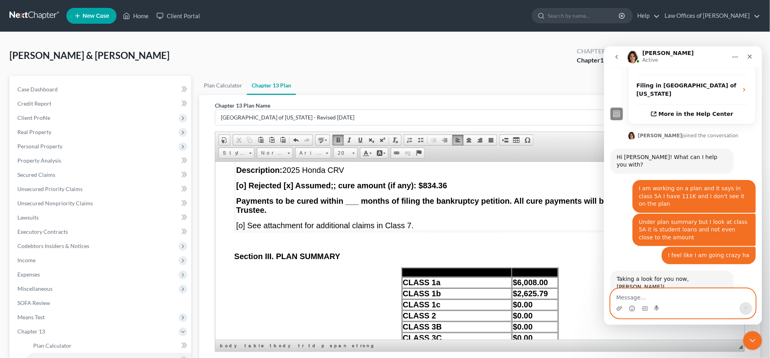
click at [626, 295] on textarea "Message…" at bounding box center [683, 294] width 145 height 13
type textarea "Thank you!"
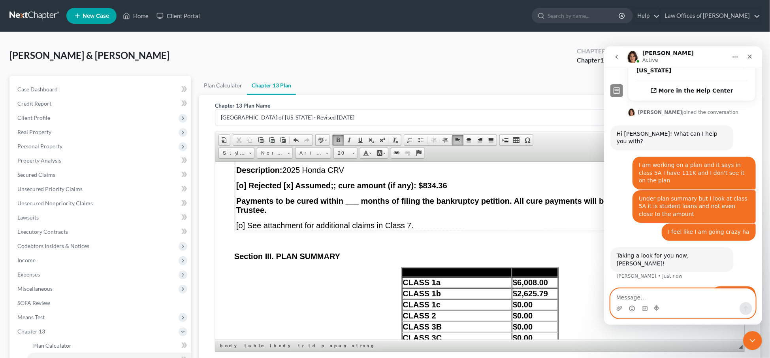
scroll to position [193, 0]
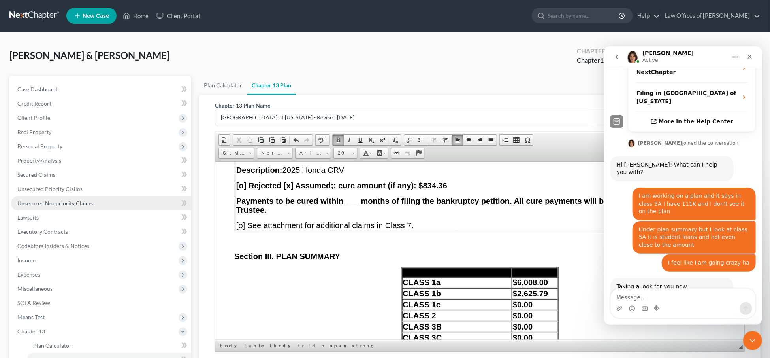
click at [45, 202] on link "Unsecured Nonpriority Claims" at bounding box center [101, 203] width 180 height 14
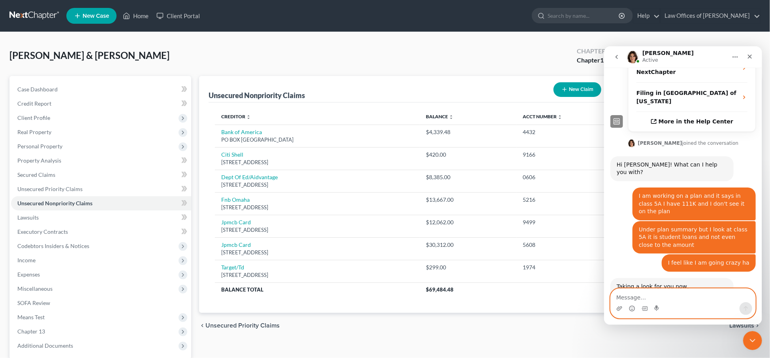
click at [623, 294] on textarea "Message…" at bounding box center [683, 294] width 145 height 13
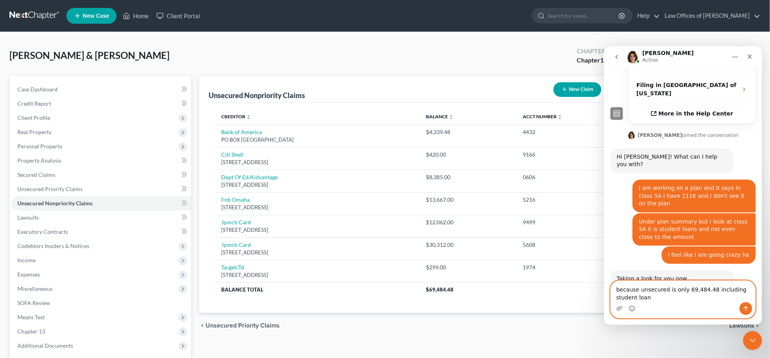
type textarea "because unsecured is only 69,484.48 including student loans"
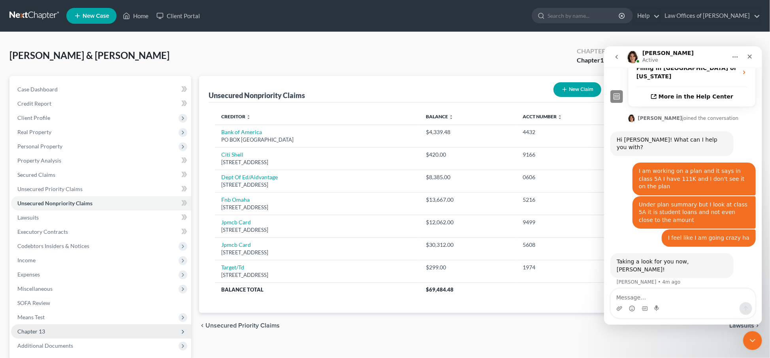
click at [46, 325] on span "Chapter 13" at bounding box center [101, 331] width 180 height 14
click at [43, 342] on span "Plan Calculator" at bounding box center [52, 345] width 38 height 7
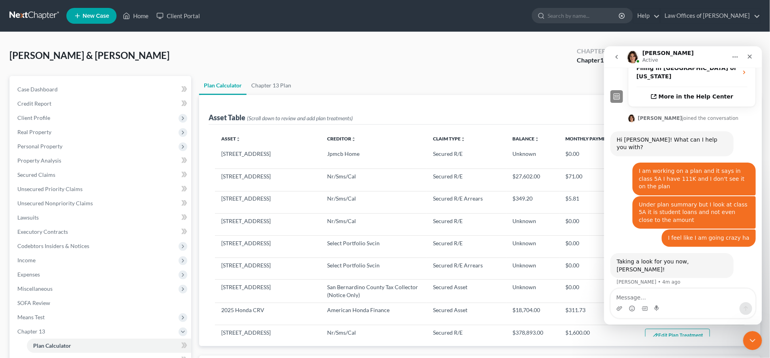
select select "59"
click at [756, 341] on icon "Close Intercom Messenger" at bounding box center [751, 338] width 9 height 9
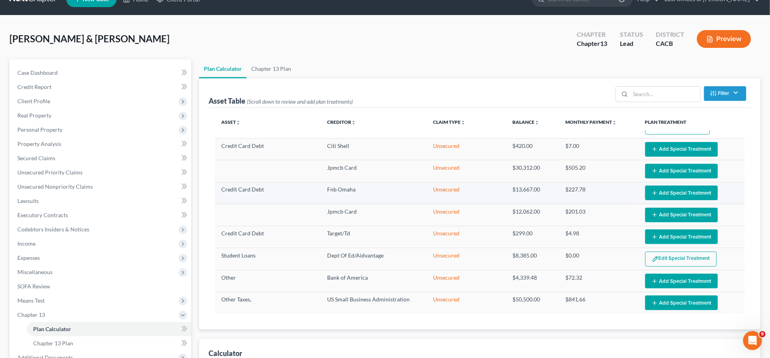
scroll to position [326, 0]
click at [675, 310] on button "Add Special Treatment" at bounding box center [681, 302] width 73 height 15
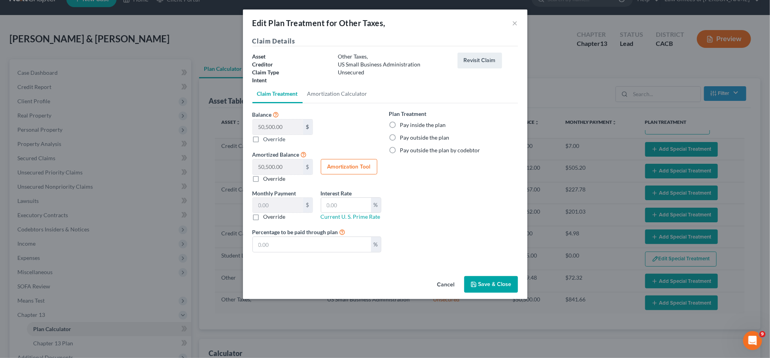
click at [406, 140] on div "Plan Treatment Pay inside the plan Pay outside the plan Pay outside the plan by…" at bounding box center [453, 131] width 129 height 45
click at [405, 134] on label "Pay outside the plan" at bounding box center [424, 138] width 49 height 8
click at [405, 134] on input "Pay outside the plan" at bounding box center [406, 136] width 5 height 5
radio input "true"
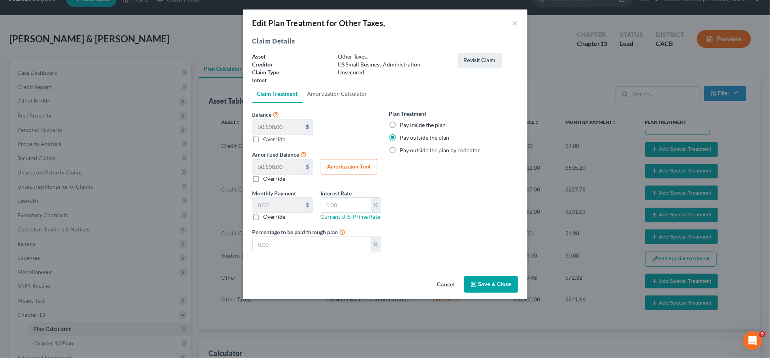
click at [483, 282] on button "Save & Close" at bounding box center [491, 284] width 54 height 17
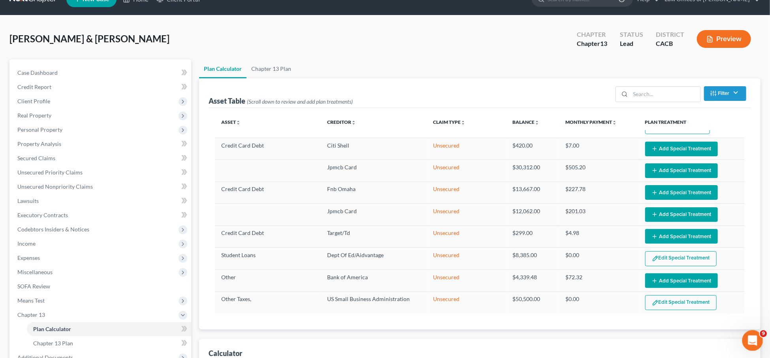
click at [746, 336] on div "Open Intercom Messenger" at bounding box center [752, 339] width 26 height 26
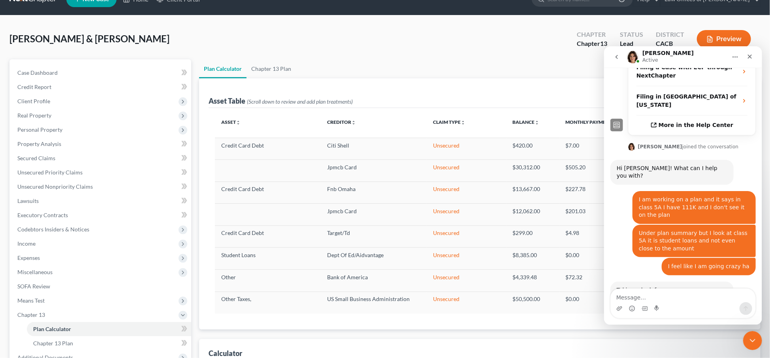
scroll to position [218, 0]
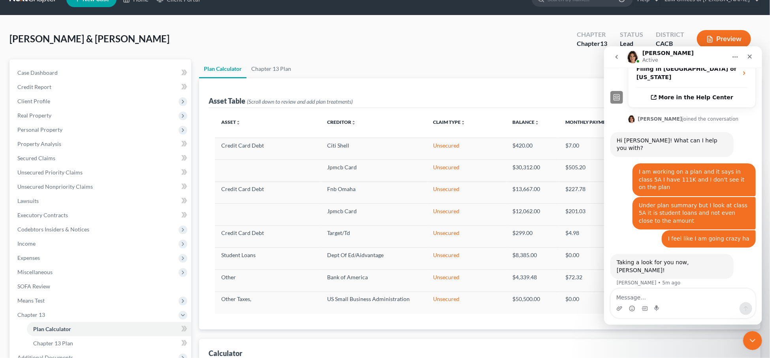
select select "59"
type textarea "I think I may have got it!"
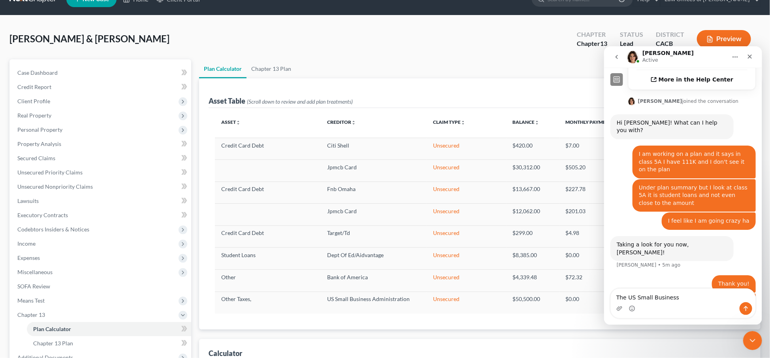
type textarea "The US Small Business"
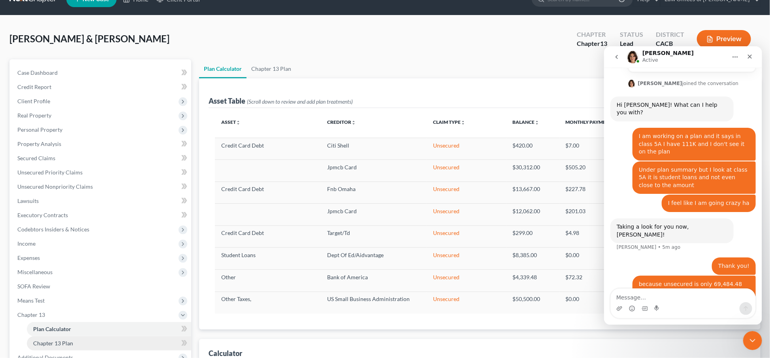
click at [57, 340] on span "Chapter 13 Plan" at bounding box center [53, 343] width 40 height 7
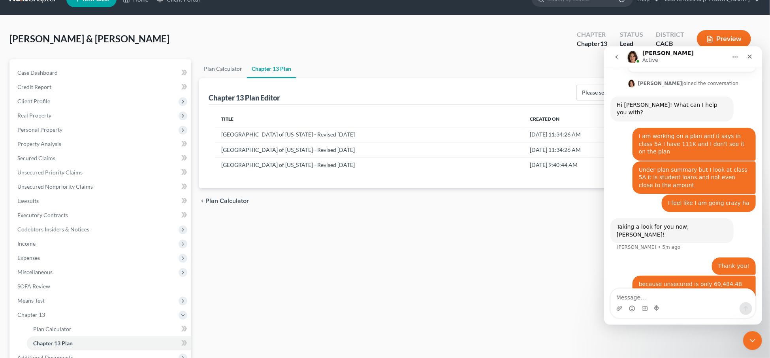
click at [739, 343] on div "Plan Calculator Chapter 13 Plan Chapter 13 Plan Editor Please select your Chapt…" at bounding box center [480, 237] width 570 height 357
click at [748, 344] on div "Close Intercom Messenger" at bounding box center [751, 339] width 19 height 19
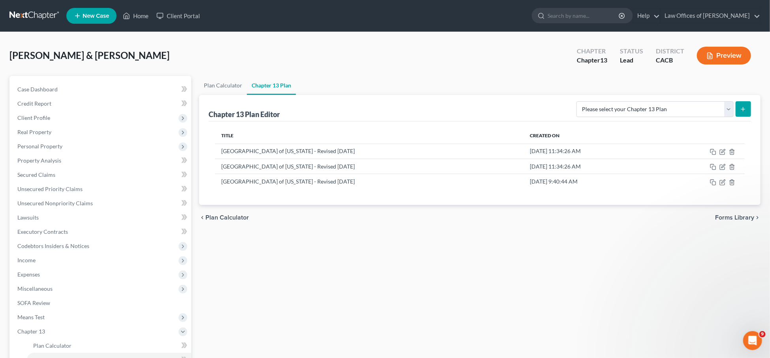
scroll to position [16, 0]
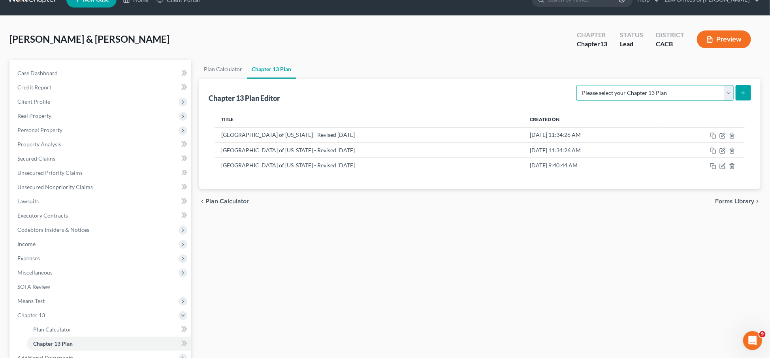
select select "1"
click at [749, 95] on button "submit" at bounding box center [743, 92] width 15 height 15
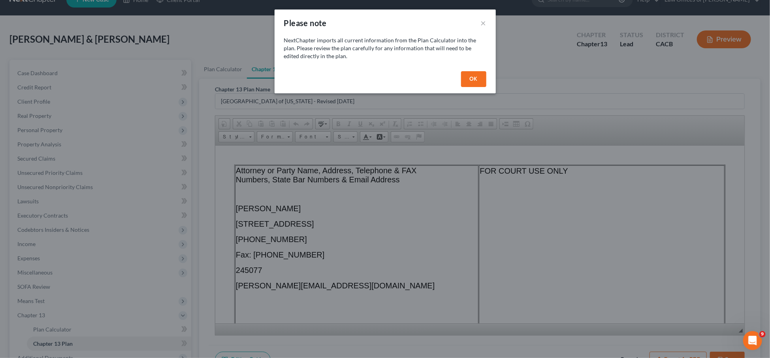
scroll to position [0, 0]
click at [479, 79] on button "OK" at bounding box center [473, 79] width 25 height 16
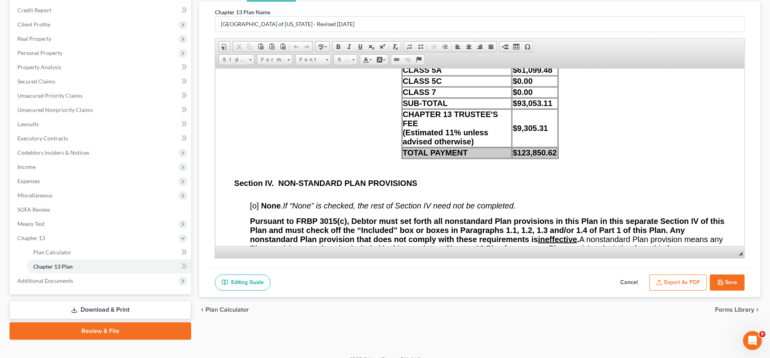
scroll to position [6560, 0]
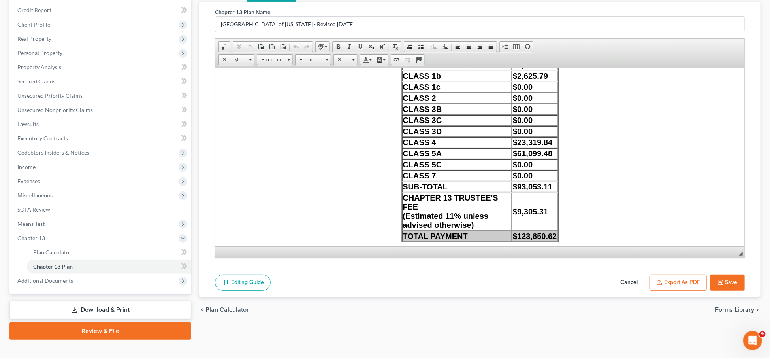
click at [629, 285] on button "Cancel" at bounding box center [629, 282] width 35 height 17
select select "1"
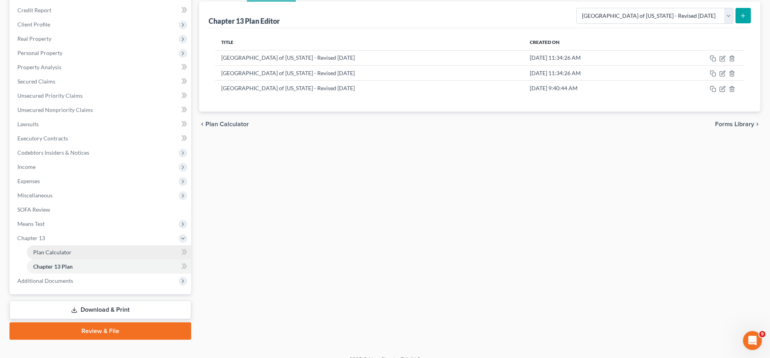
click at [56, 249] on span "Plan Calculator" at bounding box center [52, 252] width 38 height 7
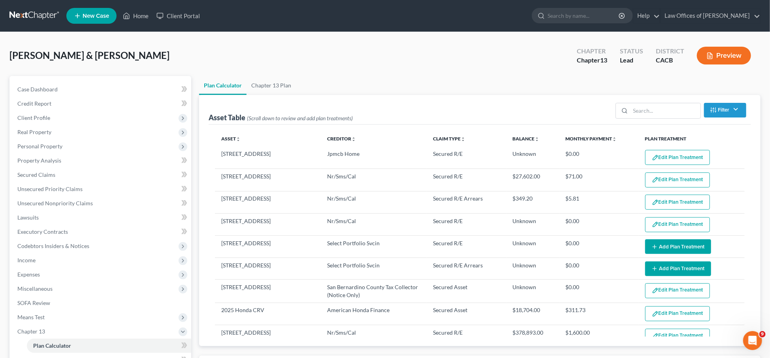
select select "59"
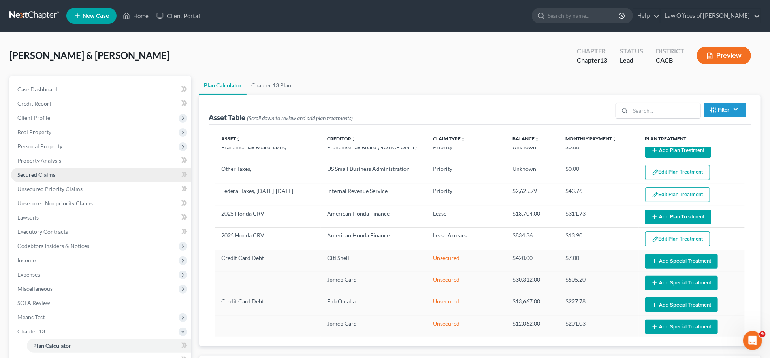
click at [42, 171] on span "Secured Claims" at bounding box center [36, 174] width 38 height 7
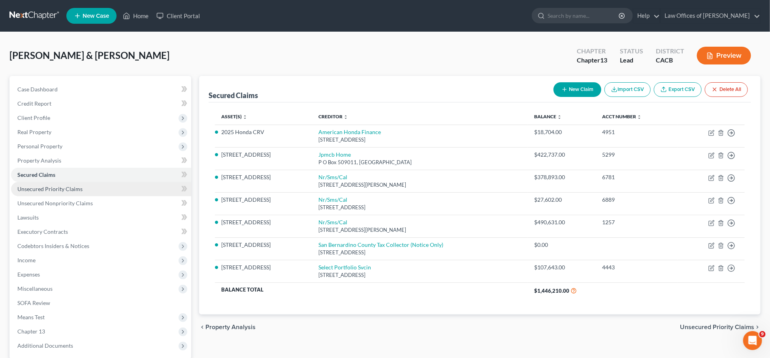
click at [54, 187] on span "Unsecured Priority Claims" at bounding box center [49, 188] width 65 height 7
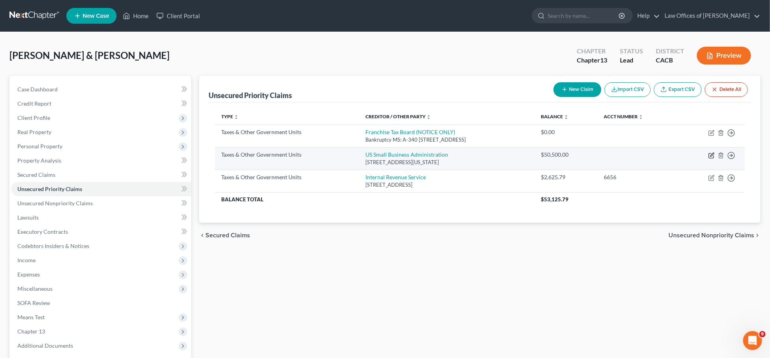
click at [713, 154] on icon "button" at bounding box center [713, 155] width 4 height 4
select select "4"
select select "8"
select select "0"
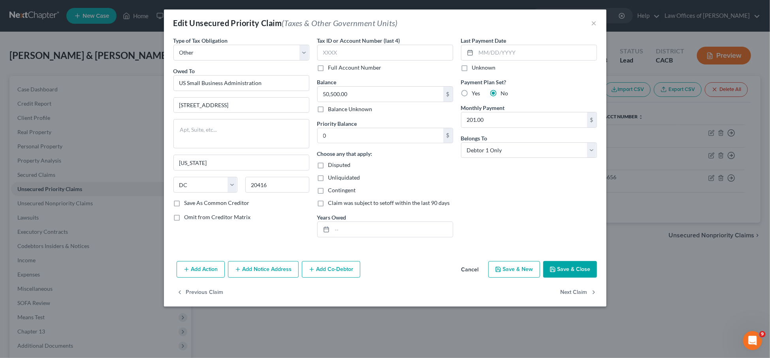
click at [239, 202] on label "Save As Common Creditor" at bounding box center [217, 203] width 65 height 8
click at [193, 202] on input "Save As Common Creditor" at bounding box center [190, 201] width 5 height 5
click at [570, 265] on button "Save & Close" at bounding box center [570, 269] width 54 height 17
checkbox input "false"
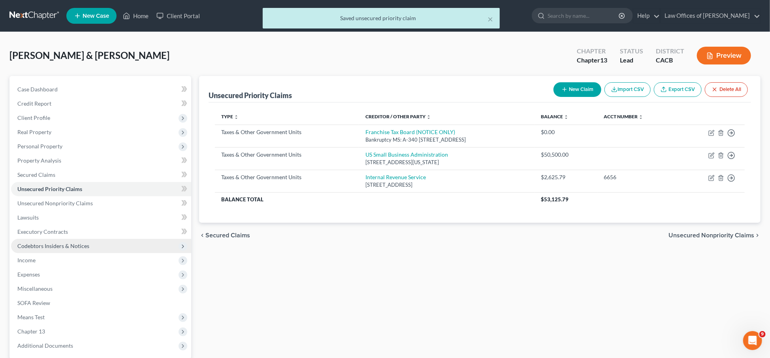
scroll to position [66, 0]
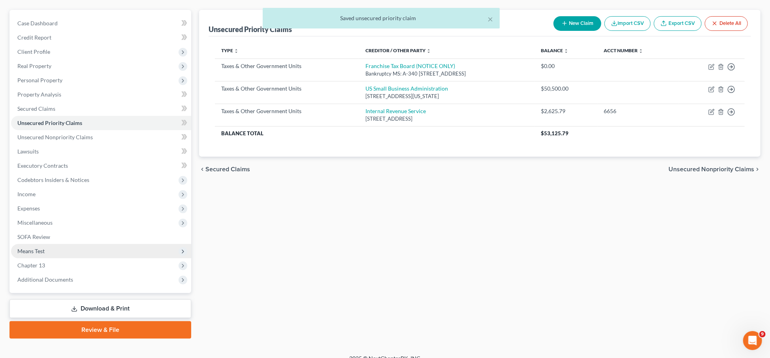
click at [58, 249] on span "Means Test" at bounding box center [101, 251] width 180 height 14
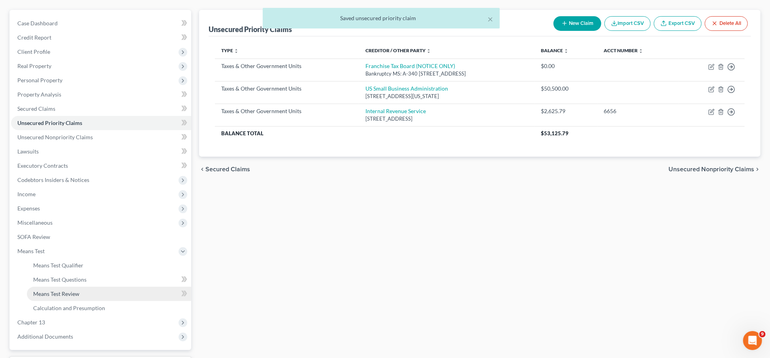
scroll to position [121, 0]
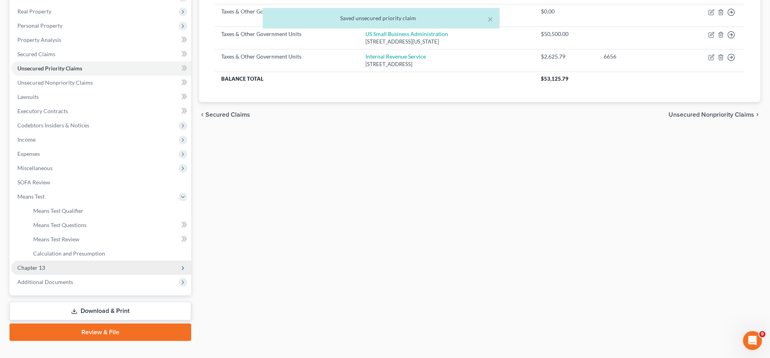
click at [57, 261] on span "Chapter 13" at bounding box center [101, 267] width 180 height 14
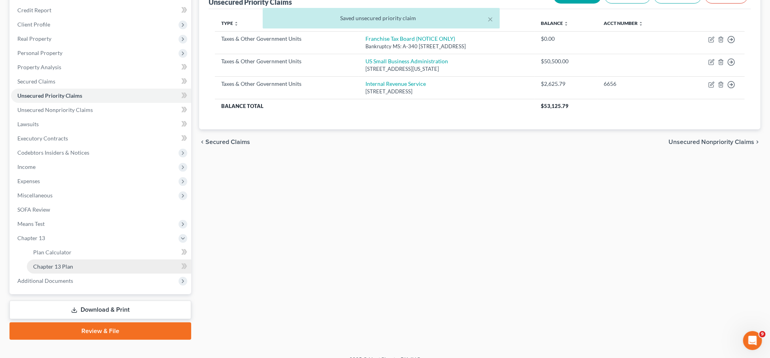
click at [60, 263] on span "Chapter 13 Plan" at bounding box center [53, 266] width 40 height 7
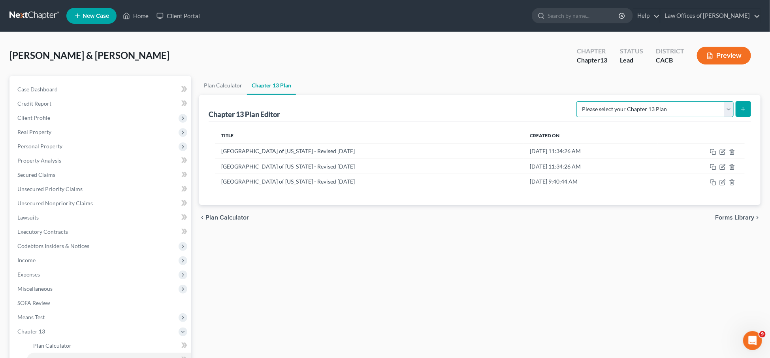
select select "1"
click at [749, 109] on button "submit" at bounding box center [743, 108] width 15 height 15
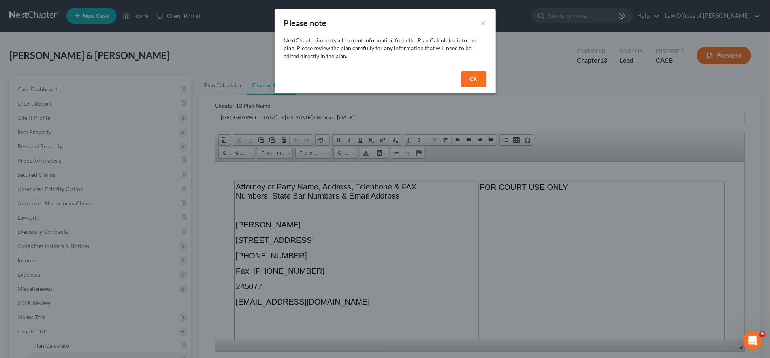
click at [477, 73] on button "OK" at bounding box center [473, 79] width 25 height 16
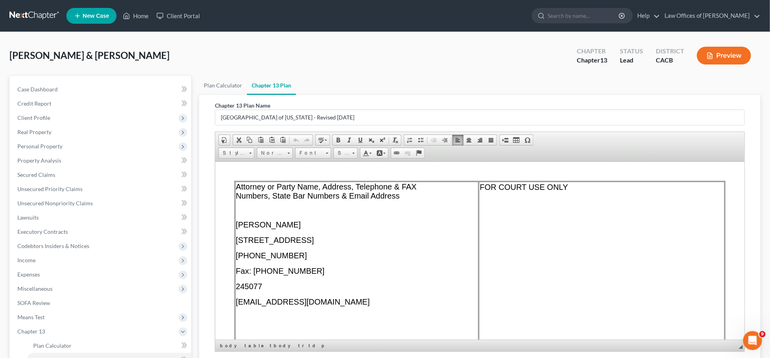
click at [486, 270] on td "FOR COURT USE ONLY" at bounding box center [602, 286] width 246 height 210
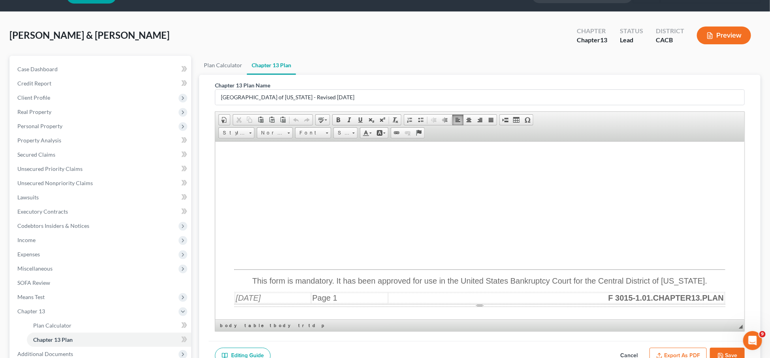
scroll to position [1503, 0]
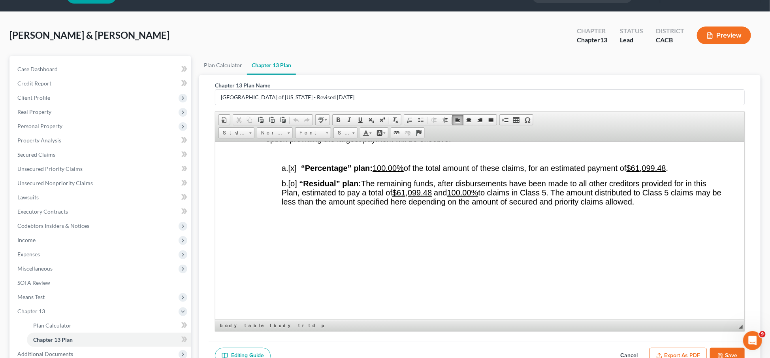
click at [676, 348] on button "Export as PDF" at bounding box center [678, 355] width 57 height 17
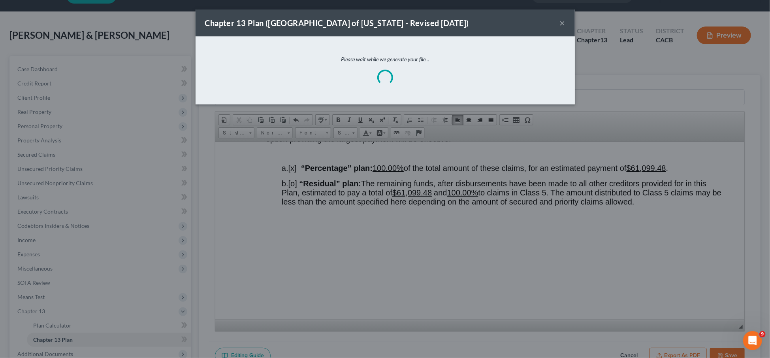
scroll to position [0, 0]
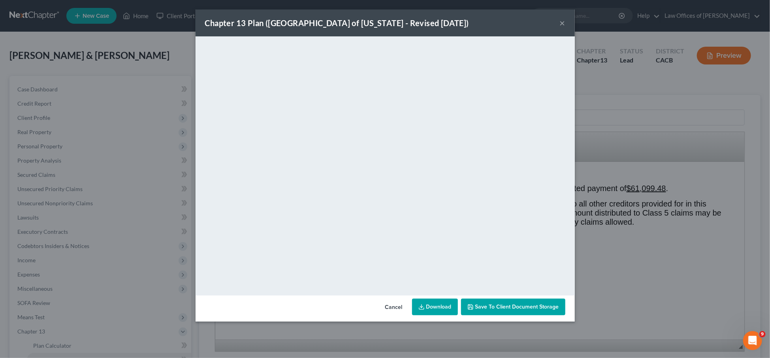
click at [433, 313] on link "Download" at bounding box center [435, 306] width 46 height 17
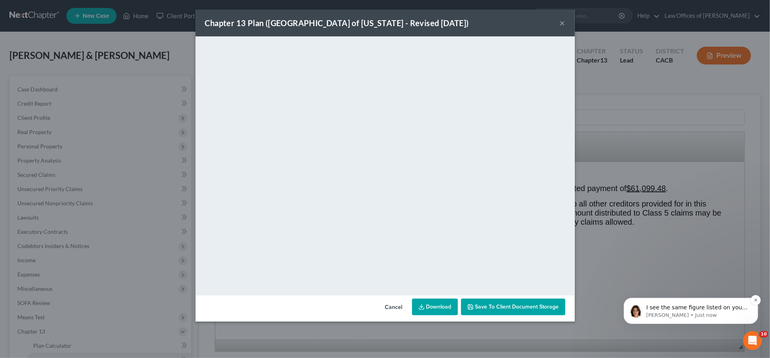
click at [666, 310] on span "I see the same figure listed on your plan calculator as the total unsecured deb…" at bounding box center [697, 326] width 102 height 45
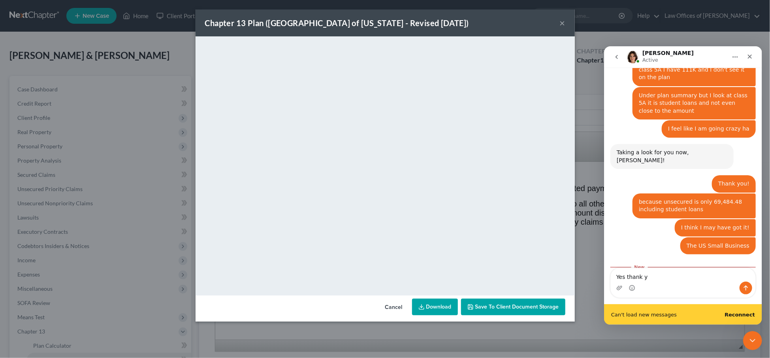
scroll to position [348, 0]
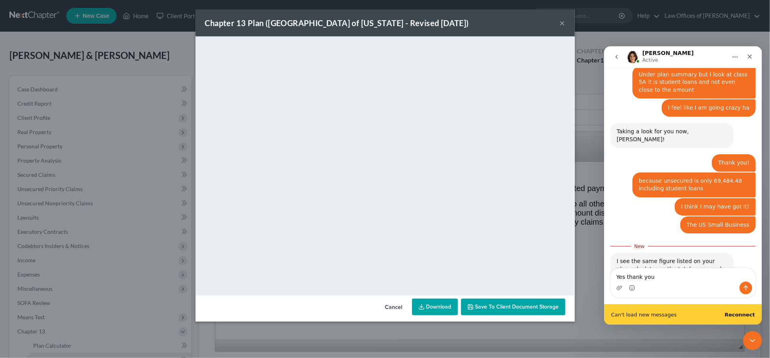
type textarea "Yes thank you"
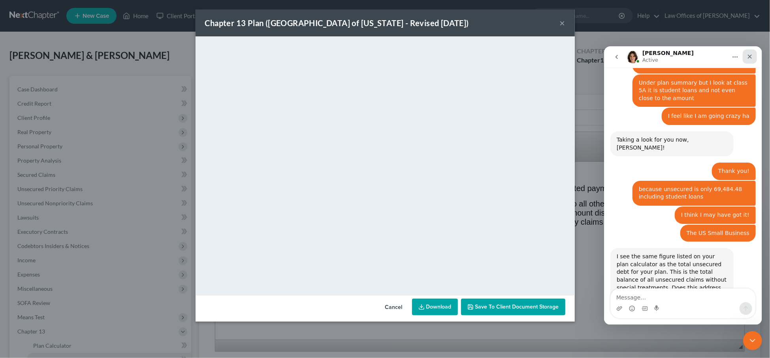
scroll to position [338, 0]
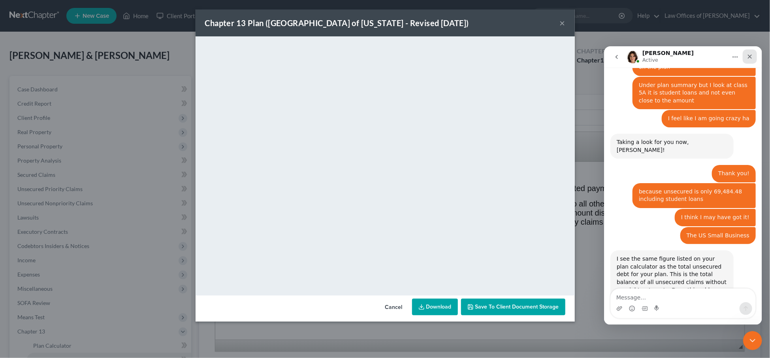
click at [749, 59] on div "Close" at bounding box center [750, 56] width 14 height 14
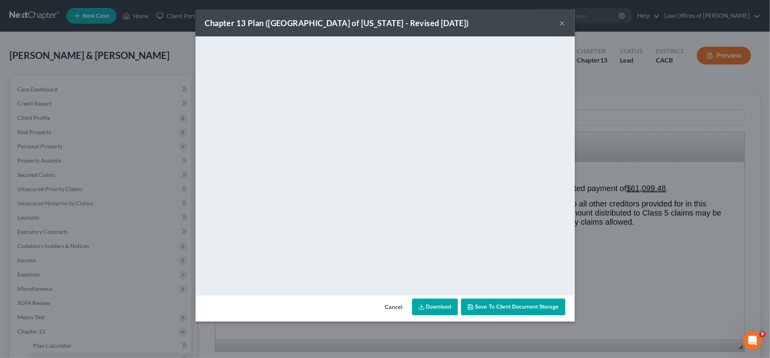
click at [433, 309] on link "Download" at bounding box center [435, 306] width 46 height 17
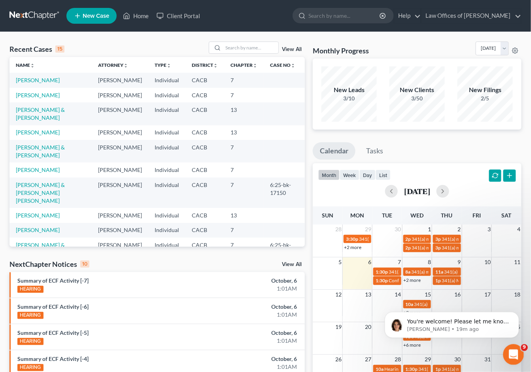
click at [509, 357] on div "Open Intercom Messenger" at bounding box center [512, 353] width 26 height 26
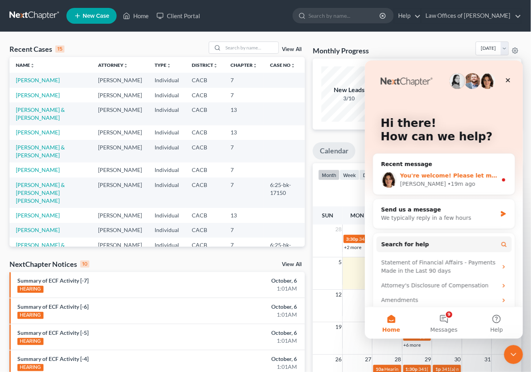
click at [432, 169] on div "You're welcome! Please let me know if there's anything else we can help you wit…" at bounding box center [443, 179] width 141 height 29
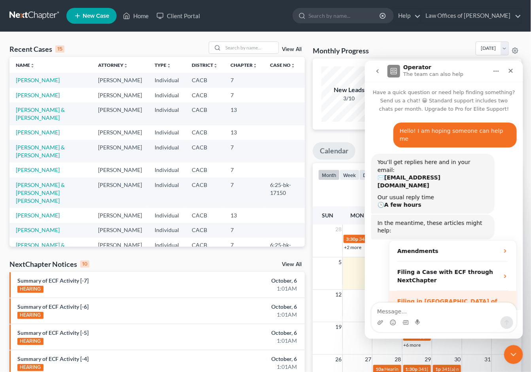
scroll to position [1, 0]
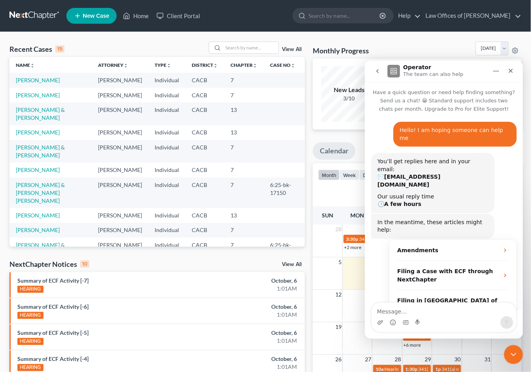
click at [403, 312] on textarea "Message…" at bounding box center [443, 308] width 145 height 13
type textarea "a"
type textarea "Also is there a way I can watch a video on how to fix the page breaks in the pl…"
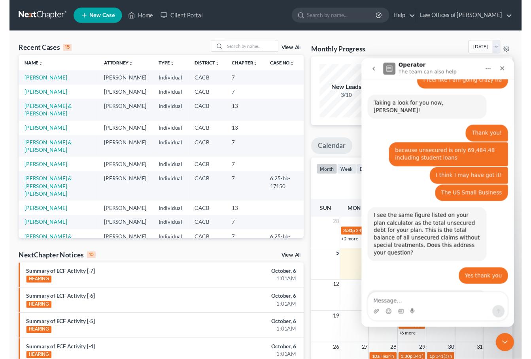
scroll to position [399, 0]
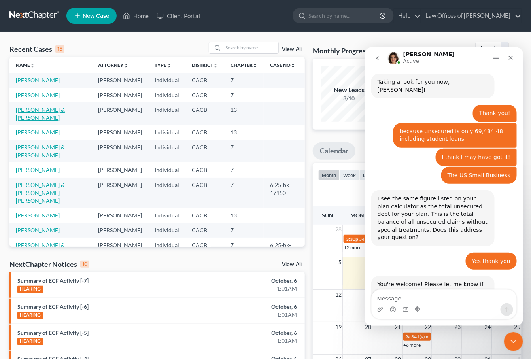
click at [47, 121] on link "[PERSON_NAME] & [PERSON_NAME]" at bounding box center [40, 113] width 49 height 15
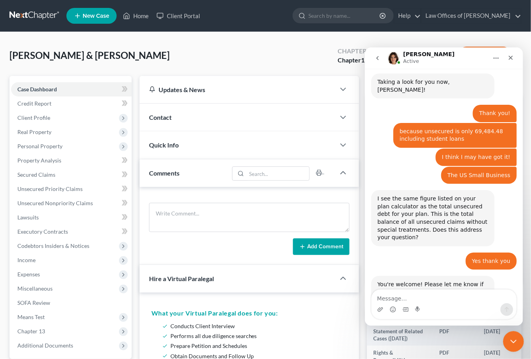
click at [507, 341] on div "Close Intercom Messenger" at bounding box center [512, 340] width 19 height 19
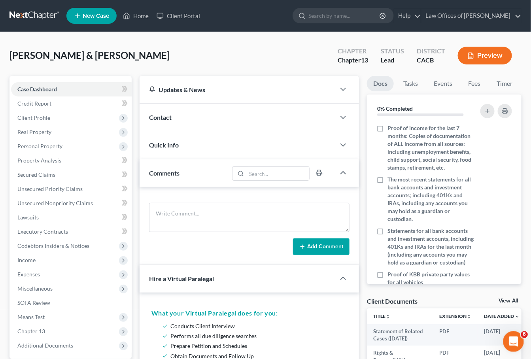
click at [511, 343] on icon "Open Intercom Messenger" at bounding box center [512, 340] width 13 height 13
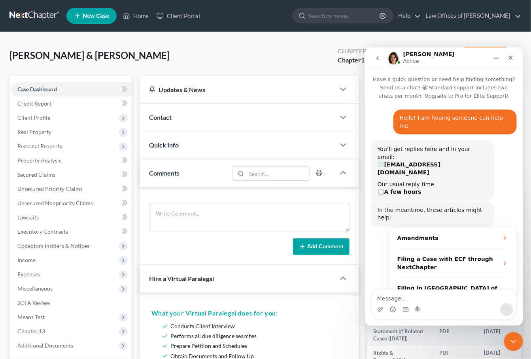
scroll to position [399, 0]
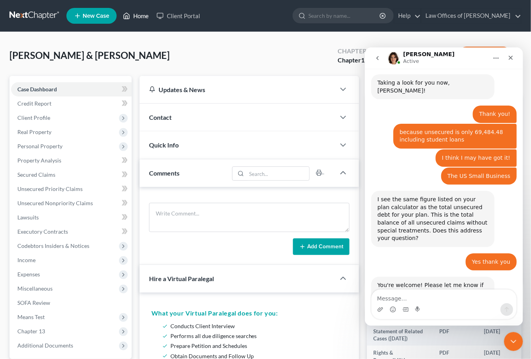
click at [136, 11] on link "Home" at bounding box center [136, 16] width 34 height 14
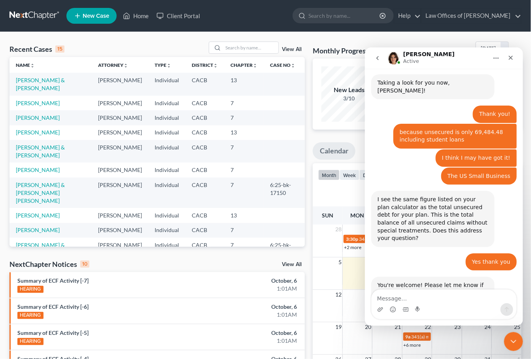
scroll to position [430, 0]
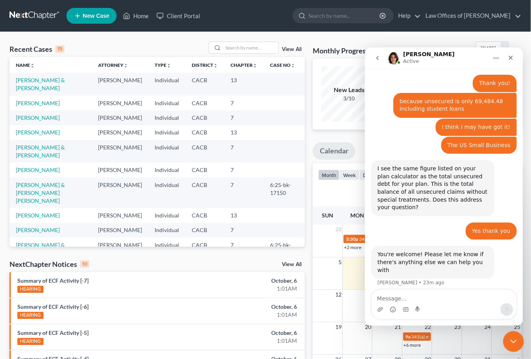
click at [511, 336] on icon "Close Intercom Messenger" at bounding box center [511, 340] width 9 height 9
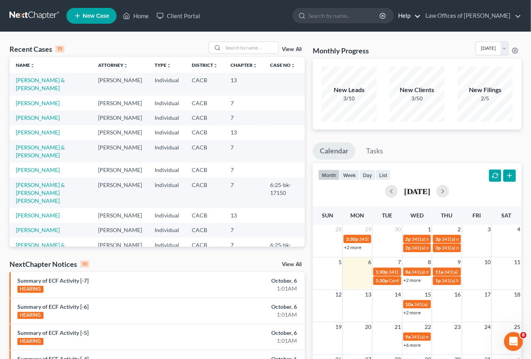
click at [400, 14] on link "Help" at bounding box center [407, 16] width 26 height 14
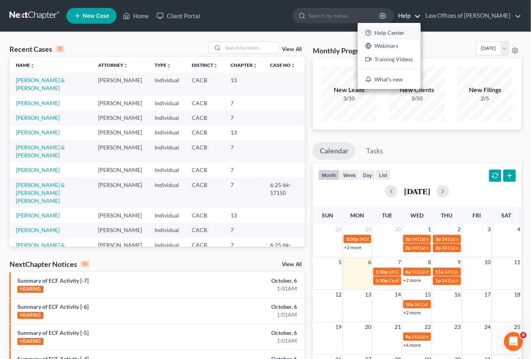
click at [378, 27] on link "Help Center" at bounding box center [389, 32] width 63 height 13
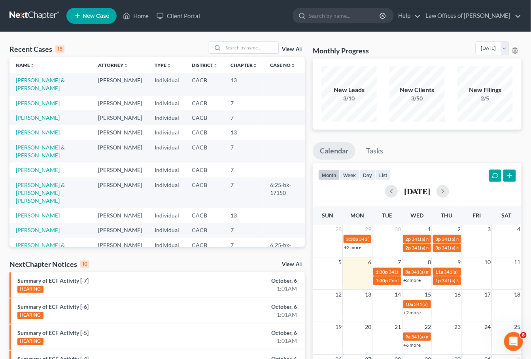
scroll to position [399, 0]
click at [244, 43] on input "search" at bounding box center [250, 47] width 55 height 11
type input "brashers"
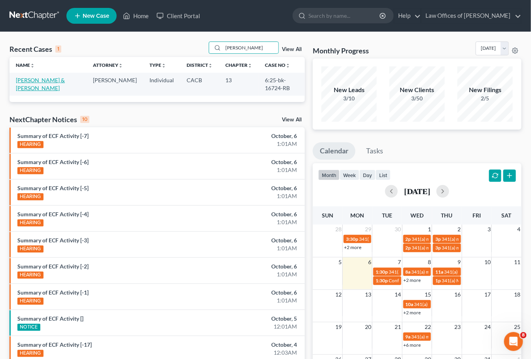
click at [36, 82] on link "Brashers, Steven & Debruyn, Sharon" at bounding box center [40, 84] width 49 height 15
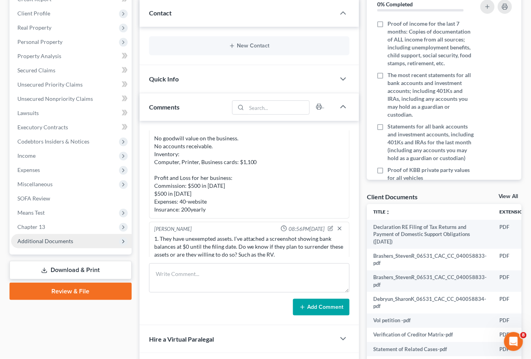
scroll to position [165, 0]
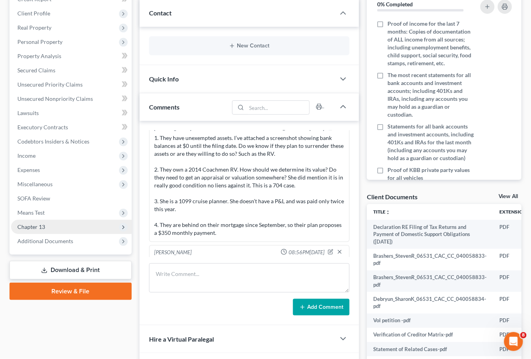
click at [46, 220] on span "Chapter 13" at bounding box center [71, 227] width 121 height 14
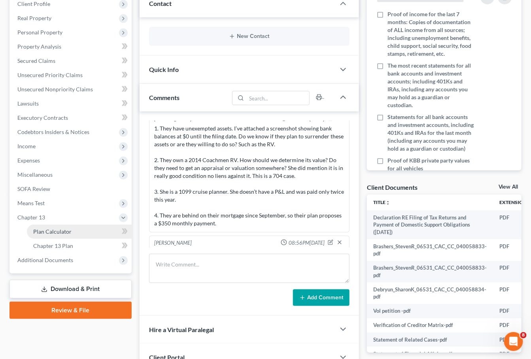
click at [62, 228] on span "Plan Calculator" at bounding box center [52, 231] width 38 height 7
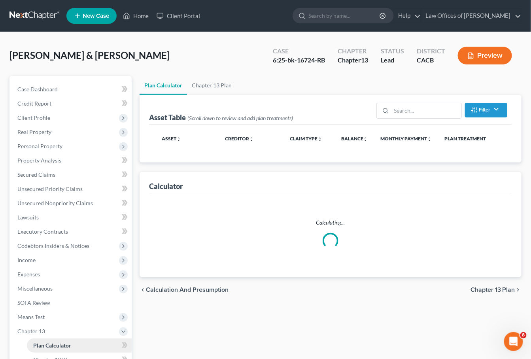
scroll to position [92, 0]
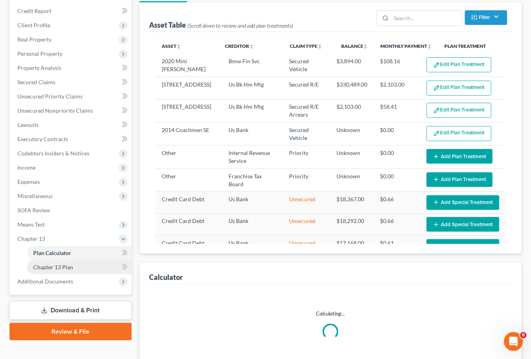
click at [64, 264] on span "Chapter 13 Plan" at bounding box center [53, 267] width 40 height 7
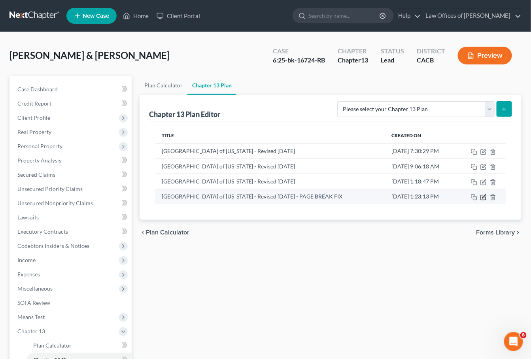
click at [484, 197] on icon "button" at bounding box center [483, 197] width 6 height 6
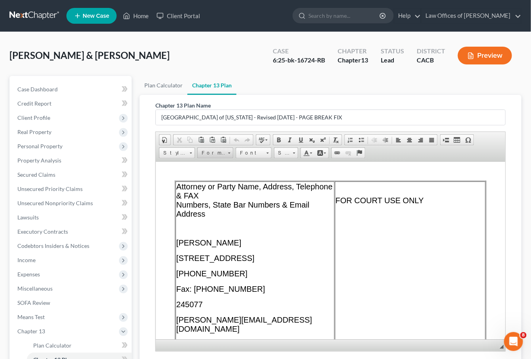
click at [213, 157] on link "Format" at bounding box center [215, 152] width 36 height 11
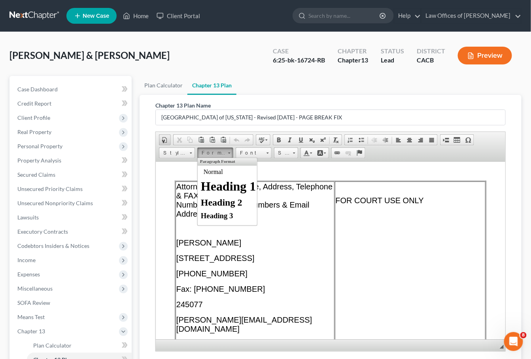
click at [167, 140] on span at bounding box center [165, 140] width 6 height 6
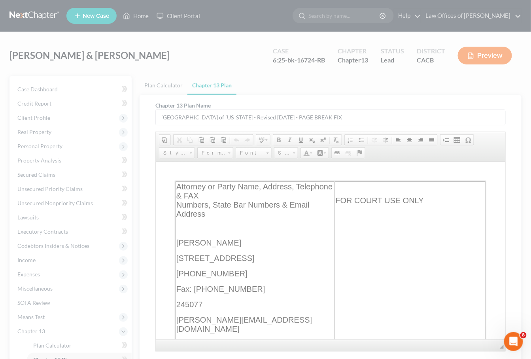
select select "other"
type input "<!DOCTYPE html PUBLIC "-//W3C//DTD HTML 4.0 Transitional//EN" "http://www.w3.or…"
type input "rgb(0, 0, 0)"
type input "rgba(0, 0, 0, 0)"
type input "0.5in"
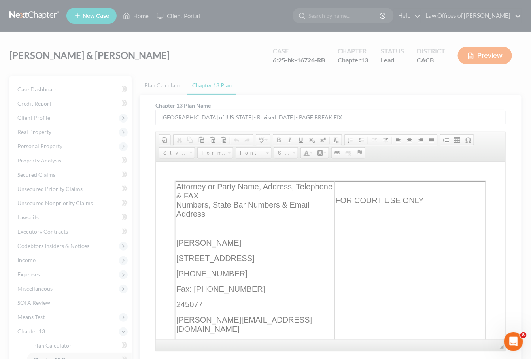
type input "0.5in"
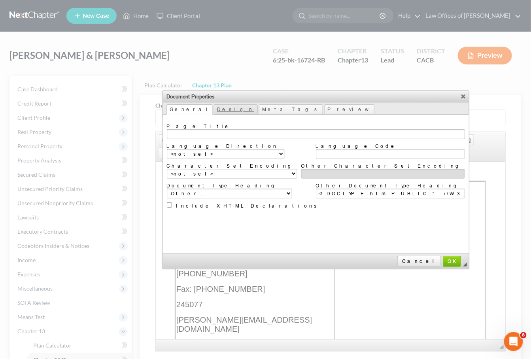
click at [214, 107] on link "Design" at bounding box center [236, 109] width 44 height 10
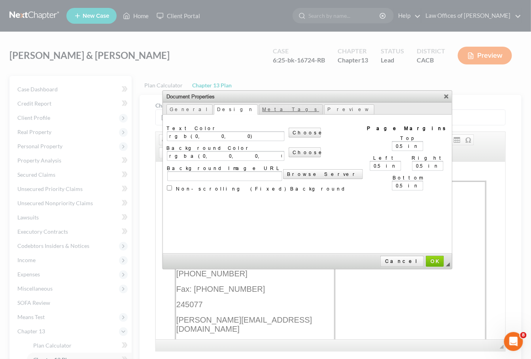
click at [259, 110] on link "Meta Tags" at bounding box center [291, 109] width 64 height 10
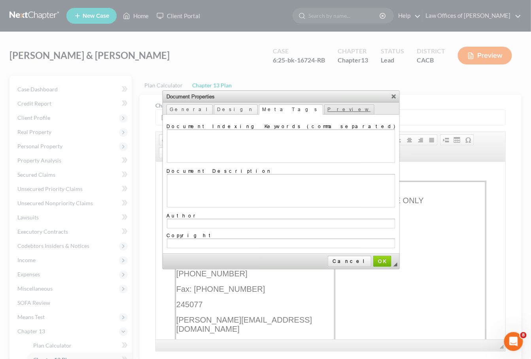
click at [324, 112] on link "Preview" at bounding box center [349, 109] width 50 height 10
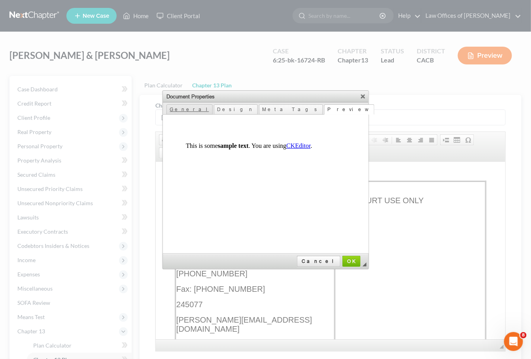
click at [184, 107] on link "General" at bounding box center [189, 109] width 46 height 10
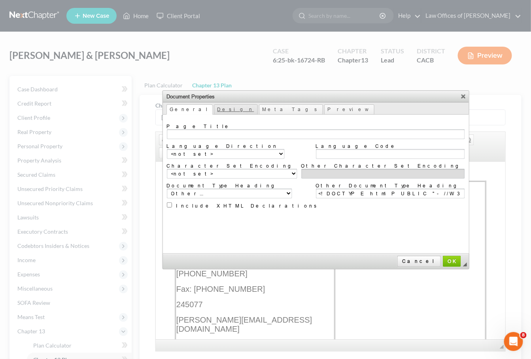
click at [214, 108] on link "Design" at bounding box center [236, 109] width 44 height 10
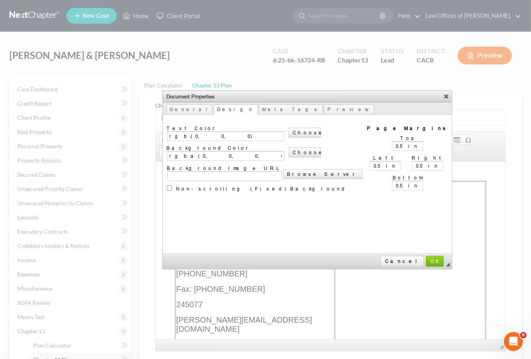
click at [442, 96] on link "X" at bounding box center [446, 96] width 8 height 8
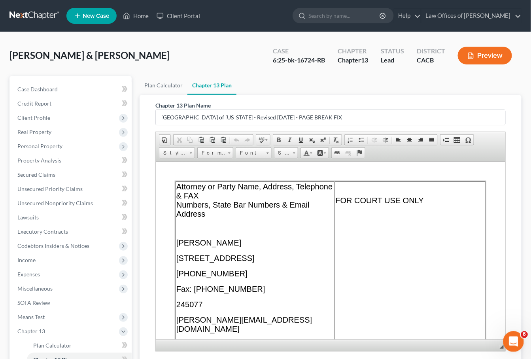
click at [507, 340] on div "Open Intercom Messenger" at bounding box center [512, 340] width 26 height 26
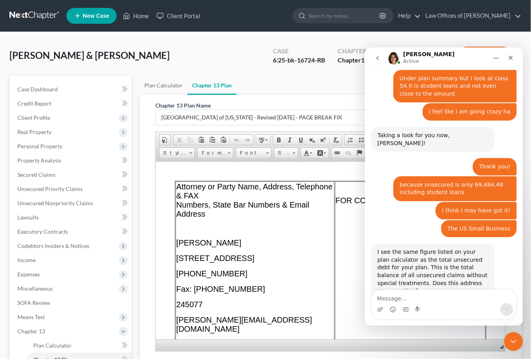
scroll to position [399, 0]
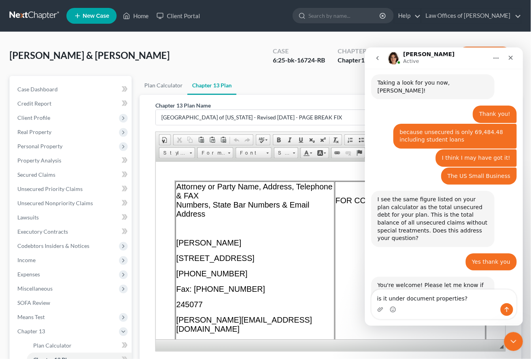
type textarea "is it under document properties?"
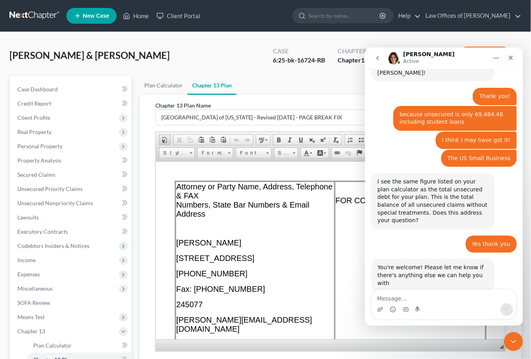
click at [166, 141] on span at bounding box center [165, 140] width 6 height 6
select select
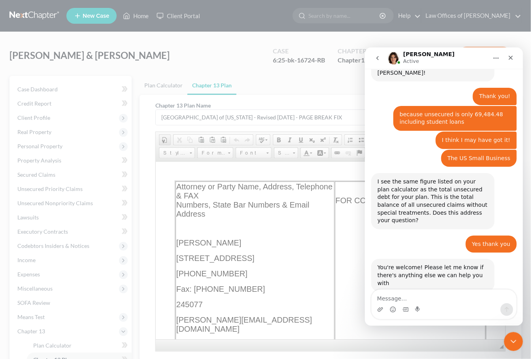
select select "other"
type input "<!DOCTYPE html PUBLIC "-//W3C//DTD HTML 4.0 Transitional//EN" "http://www.w3.or…"
type input "rgb(0, 0, 0)"
type input "rgba(0, 0, 0, 0)"
type input "0.5in"
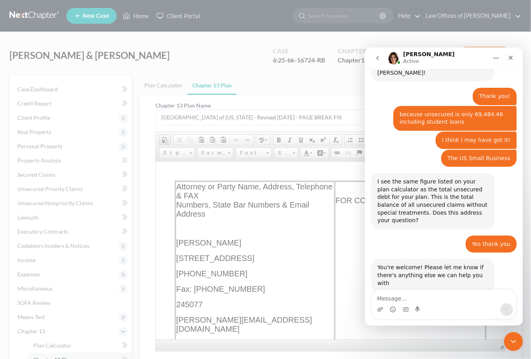
type input "0.5in"
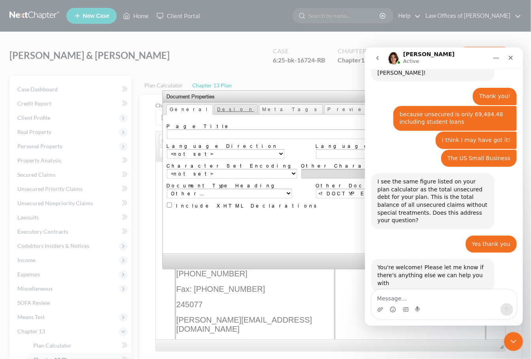
click at [214, 111] on link "Design" at bounding box center [236, 109] width 44 height 10
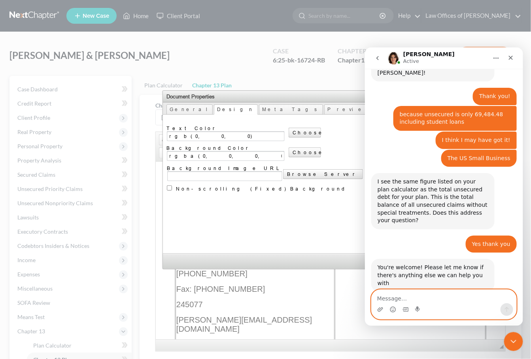
click at [414, 294] on textarea "Message…" at bounding box center [443, 295] width 145 height 13
type textarea "under design"
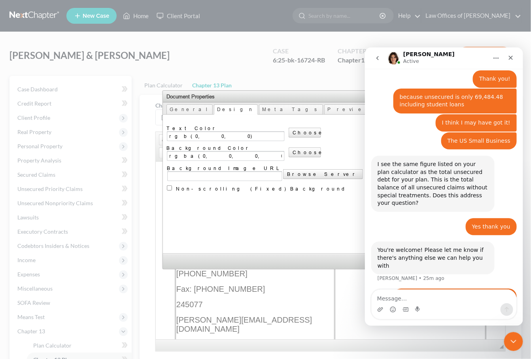
click at [442, 97] on link "X" at bounding box center [446, 96] width 8 height 8
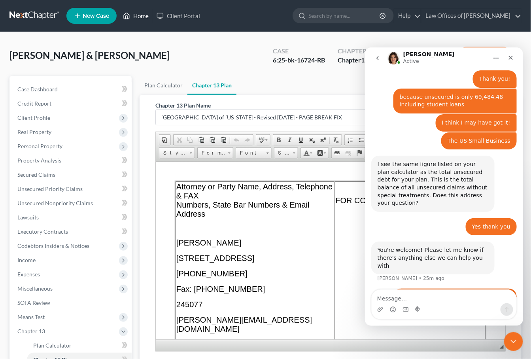
click at [130, 14] on icon at bounding box center [126, 15] width 7 height 9
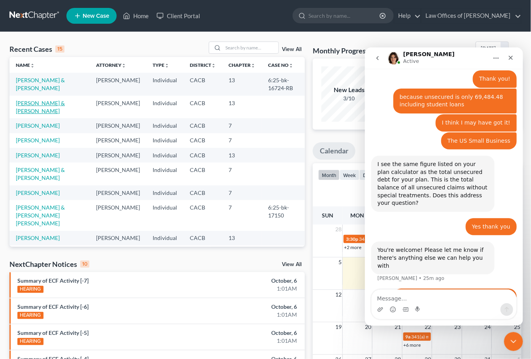
click at [34, 104] on link "[PERSON_NAME] & [PERSON_NAME]" at bounding box center [40, 107] width 49 height 15
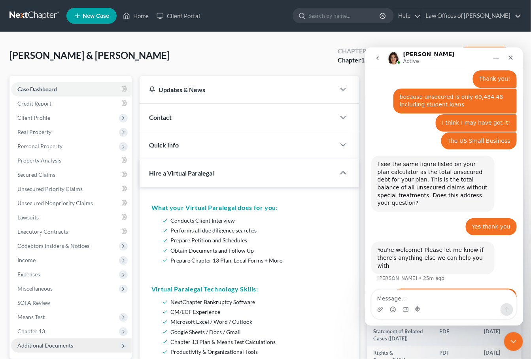
click at [38, 342] on span "Additional Documents" at bounding box center [45, 345] width 56 height 7
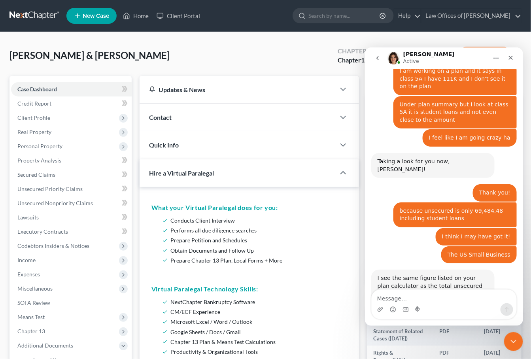
scroll to position [434, 0]
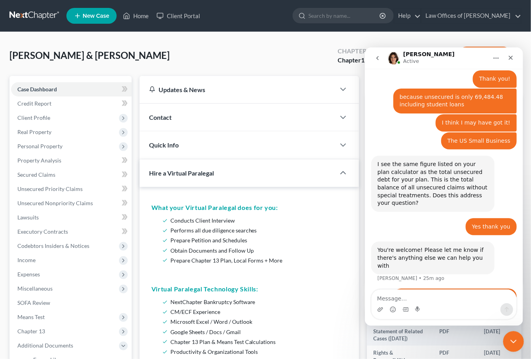
click at [518, 340] on div "Close Intercom Messenger" at bounding box center [512, 340] width 19 height 19
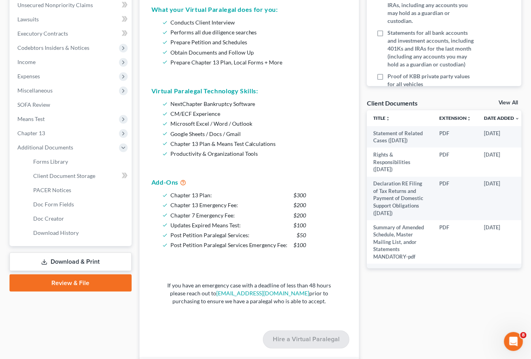
scroll to position [304, 0]
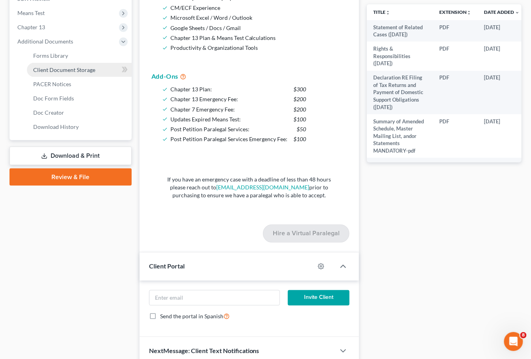
click at [61, 66] on span "Client Document Storage" at bounding box center [64, 69] width 62 height 7
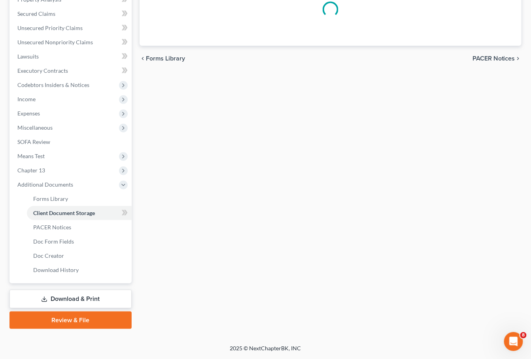
scroll to position [48, 0]
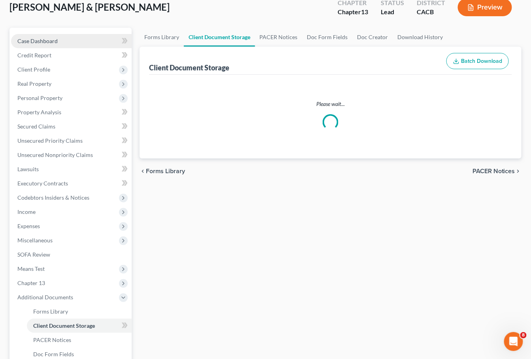
select select "72"
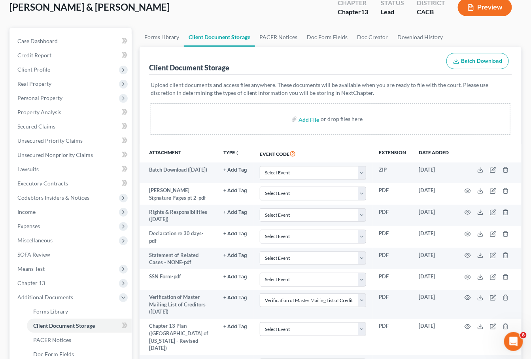
scroll to position [0, 0]
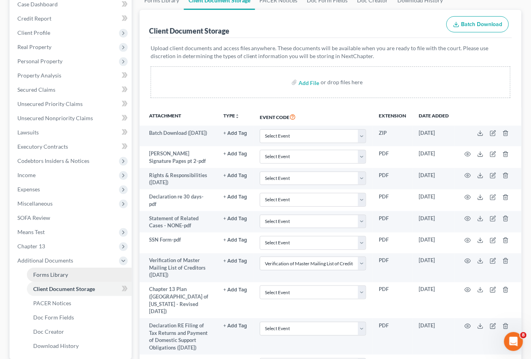
click at [51, 271] on span "Forms Library" at bounding box center [50, 274] width 35 height 7
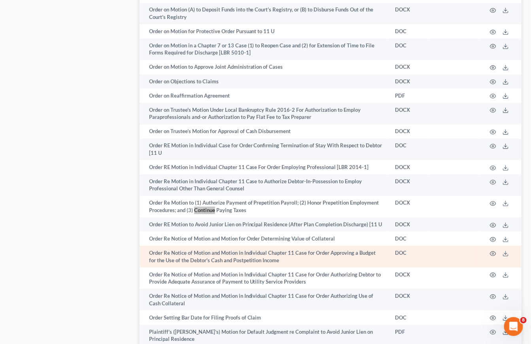
scroll to position [2500, 0]
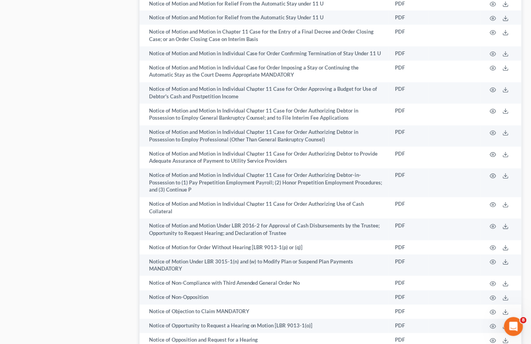
drag, startPoint x: 422, startPoint y: 1, endPoint x: 446, endPoint y: -11, distance: 27.2
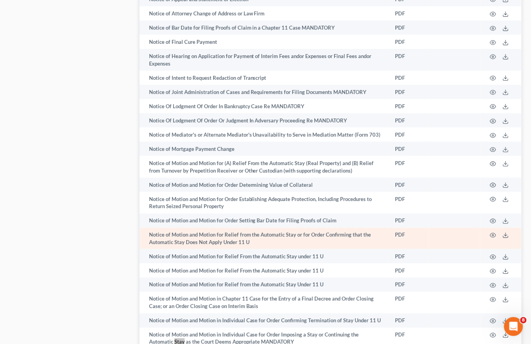
scroll to position [2253, 0]
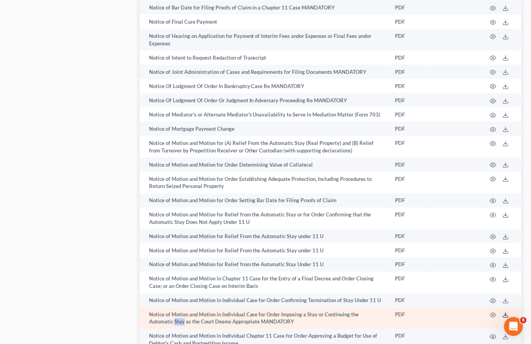
click at [507, 312] on icon at bounding box center [505, 315] width 6 height 6
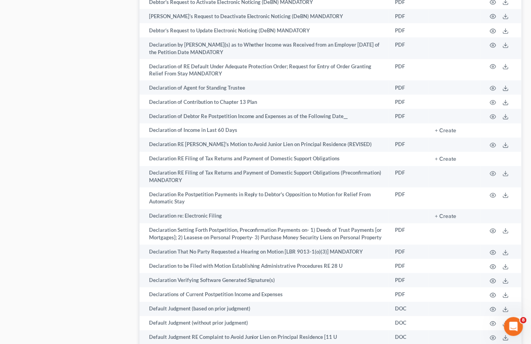
scroll to position [0, 0]
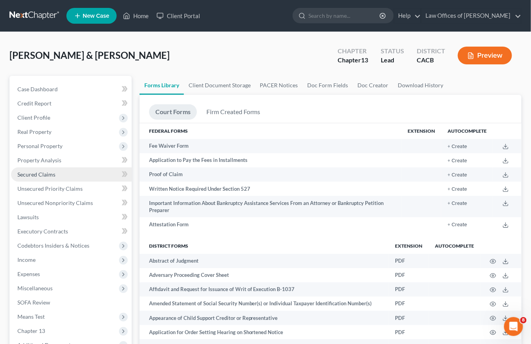
click at [45, 171] on span "Secured Claims" at bounding box center [36, 174] width 38 height 7
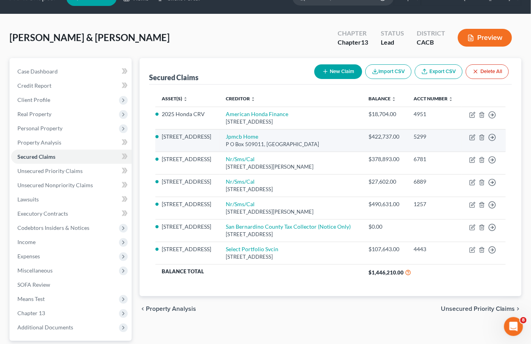
scroll to position [20, 0]
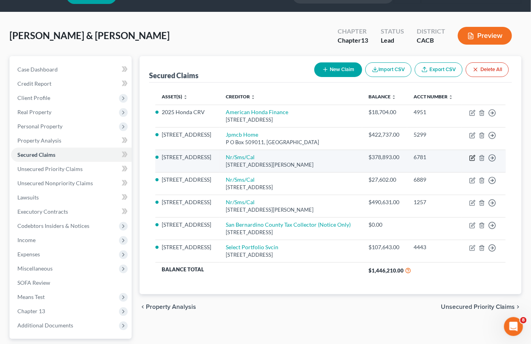
click at [472, 161] on icon "button" at bounding box center [472, 158] width 6 height 6
select select "42"
select select "2"
select select "1"
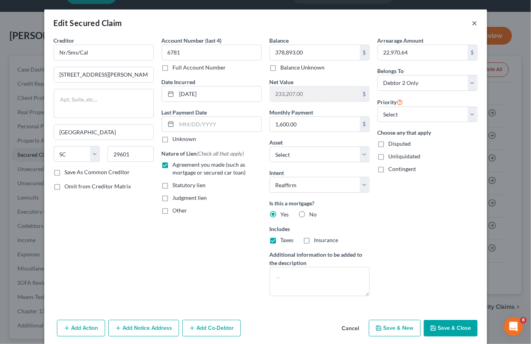
click at [476, 24] on button "×" at bounding box center [475, 22] width 6 height 9
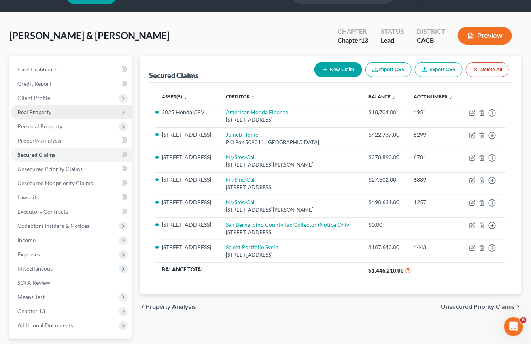
click at [45, 112] on span "Real Property" at bounding box center [34, 112] width 34 height 7
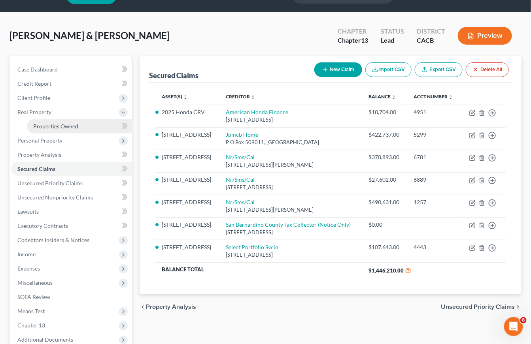
click at [52, 127] on span "Properties Owned" at bounding box center [55, 126] width 45 height 7
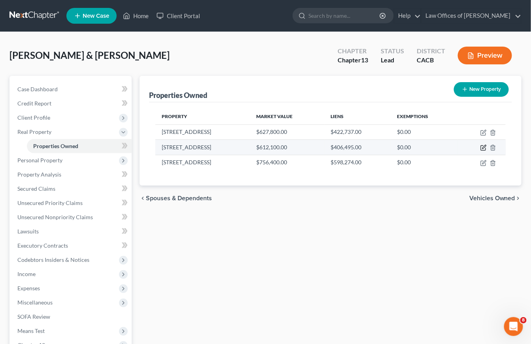
click at [483, 149] on icon "button" at bounding box center [483, 148] width 5 height 5
select select "3"
select select "4"
select select "0"
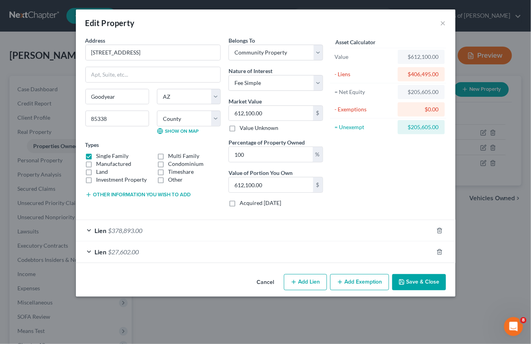
click at [234, 232] on div "Lien $378,893.00" at bounding box center [254, 230] width 357 height 21
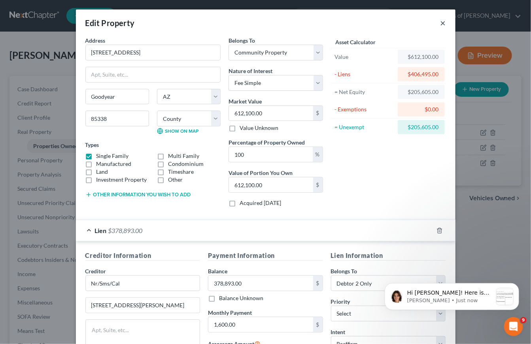
click at [442, 27] on button "×" at bounding box center [443, 22] width 6 height 9
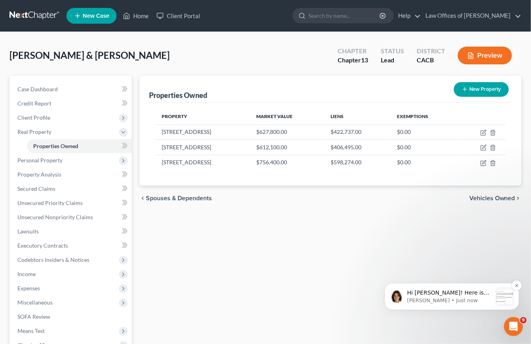
click at [449, 287] on div "Hi Jenn! Here is the page break tool for the editor We don't have a video detai…" at bounding box center [451, 296] width 134 height 27
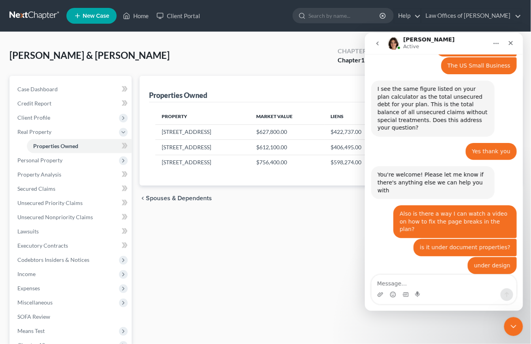
scroll to position [575, 0]
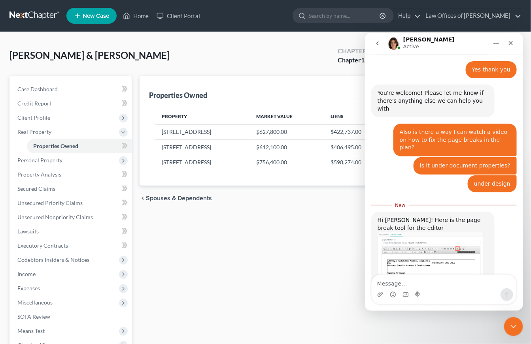
click at [441, 292] on div "We don't have a video detailing how to use this function specifically. When I r…" at bounding box center [432, 311] width 111 height 39
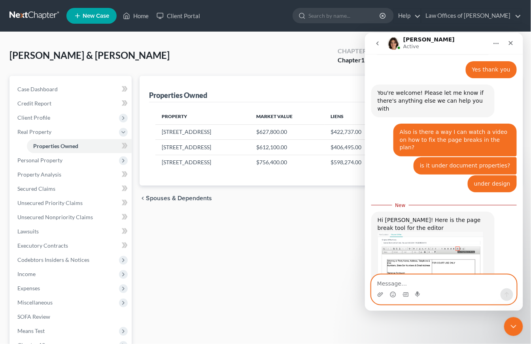
click at [440, 281] on textarea "Message…" at bounding box center [443, 281] width 145 height 13
type textarea "y"
type textarea "e"
type textarea "Yes please that would be great!"
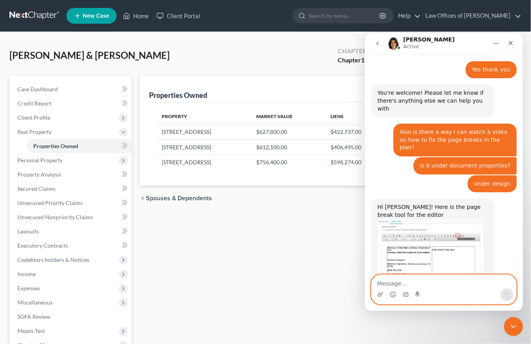
scroll to position [586, 0]
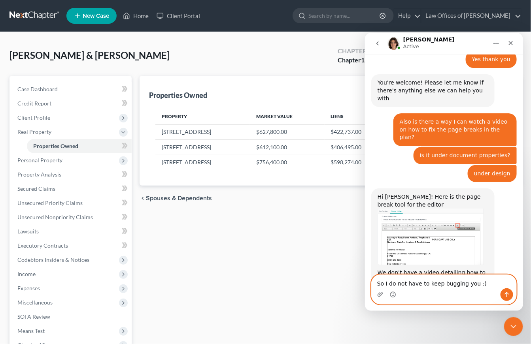
type textarea "So I do not have to keep bugging you :)"
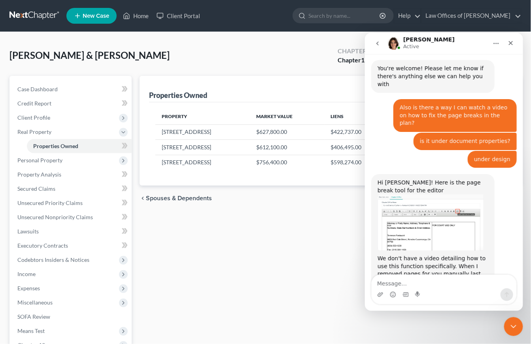
scroll to position [626, 0]
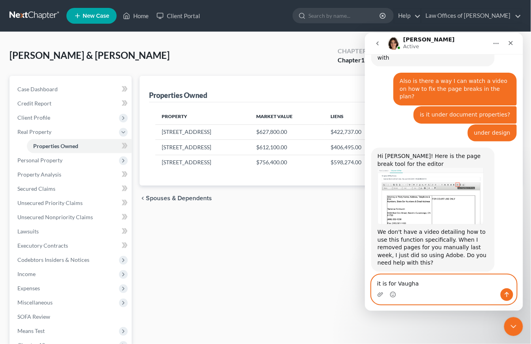
type textarea "it is for [PERSON_NAME]"
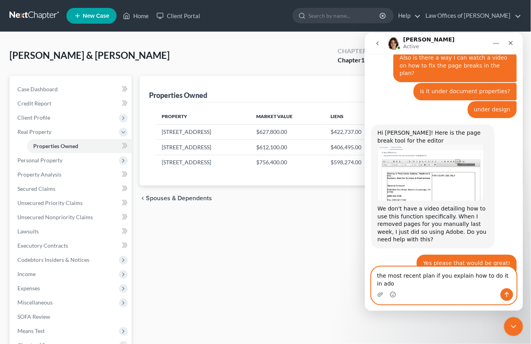
scroll to position [658, 0]
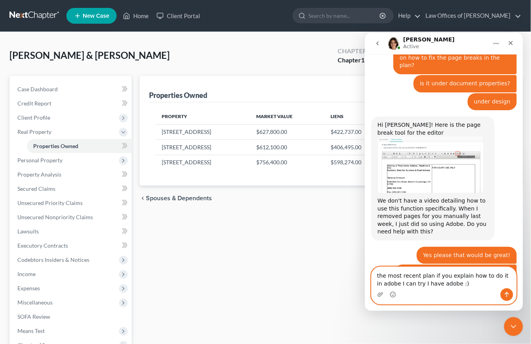
type textarea "the most recent plan if you explain how to do it in adobe I can try I have adob…"
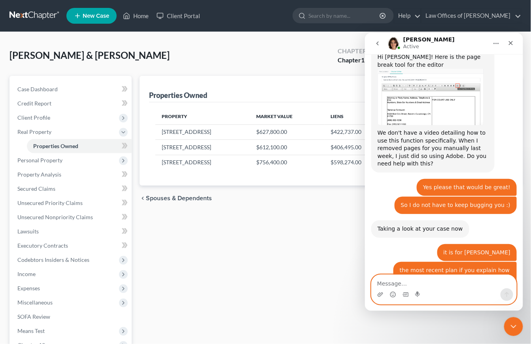
scroll to position [826, 0]
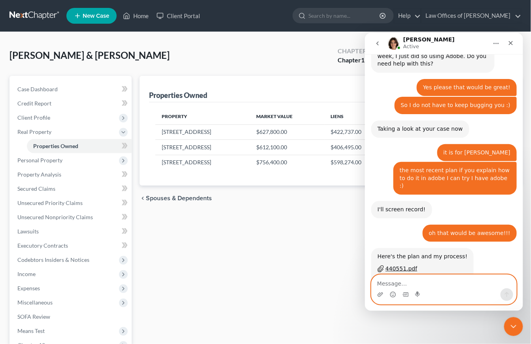
click at [426, 279] on textarea "Message…" at bounding box center [443, 281] width 145 height 13
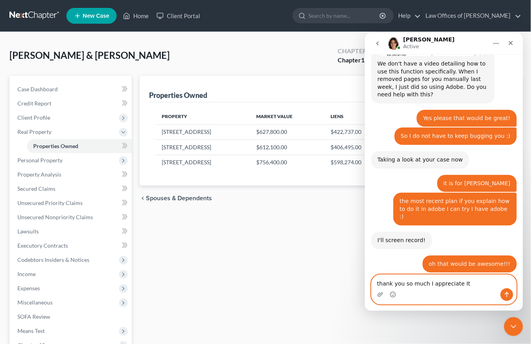
type textarea "thank you so much I appreciate It"
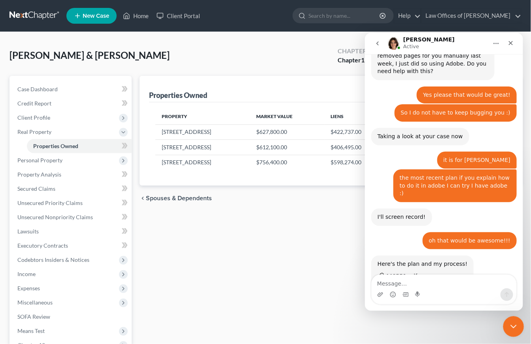
click at [511, 324] on icon "Close Intercom Messenger" at bounding box center [511, 325] width 9 height 9
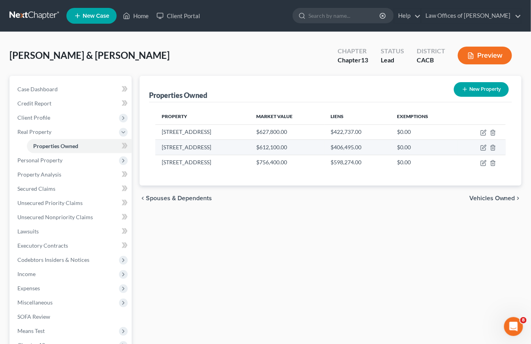
drag, startPoint x: 484, startPoint y: 148, endPoint x: 492, endPoint y: 150, distance: 7.8
click at [484, 148] on icon "button" at bounding box center [483, 148] width 6 height 6
select select "3"
select select "4"
select select "0"
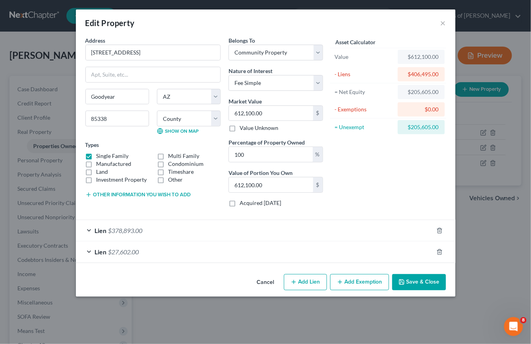
click at [135, 229] on span "$378,893.00" at bounding box center [125, 231] width 34 height 8
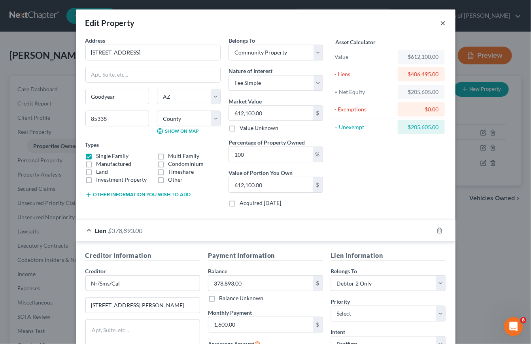
click at [443, 25] on button "×" at bounding box center [443, 22] width 6 height 9
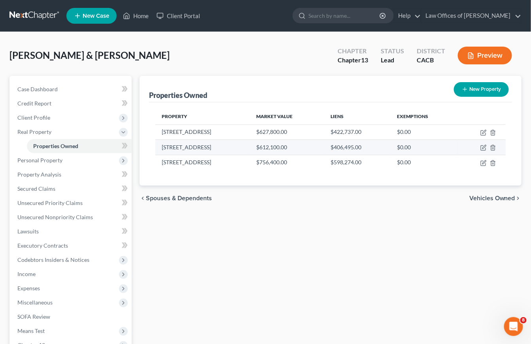
scroll to position [12, 0]
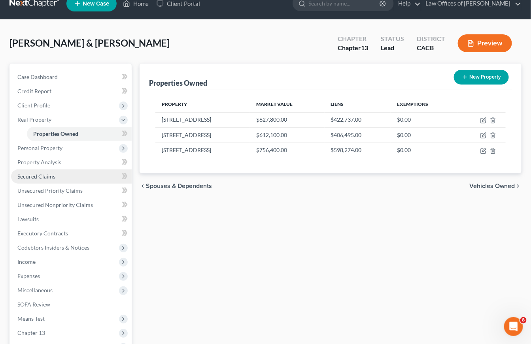
click at [33, 173] on span "Secured Claims" at bounding box center [36, 176] width 38 height 7
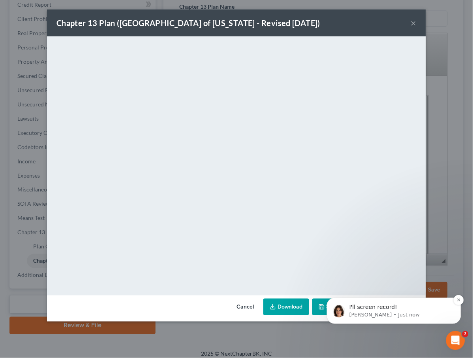
click at [384, 313] on p "[PERSON_NAME] • Just now" at bounding box center [400, 314] width 102 height 7
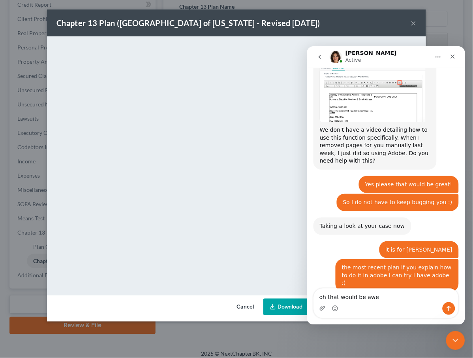
scroll to position [711, 0]
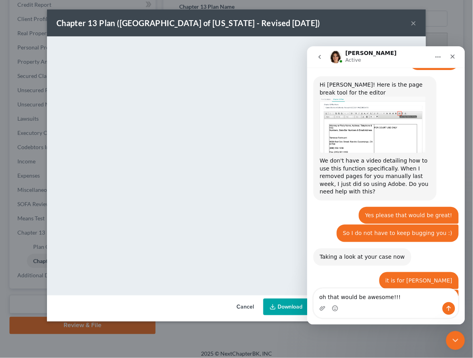
type textarea "oh that would be awesome!!!"
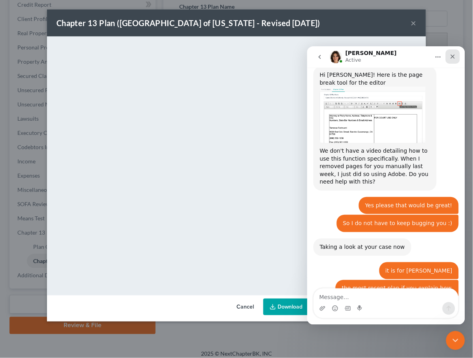
click at [454, 59] on div "Close" at bounding box center [453, 56] width 14 height 14
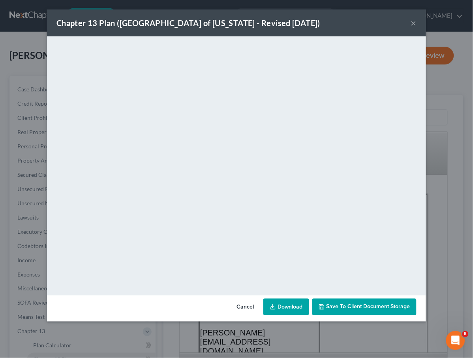
scroll to position [0, 0]
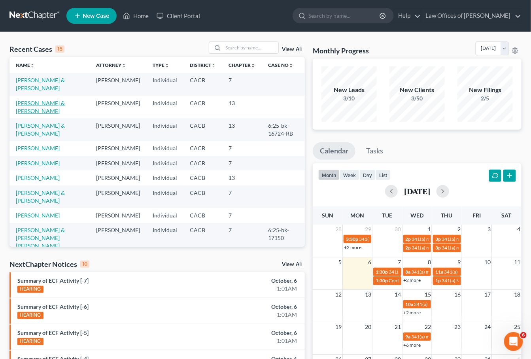
click at [33, 101] on link "[PERSON_NAME] & [PERSON_NAME]" at bounding box center [40, 107] width 49 height 15
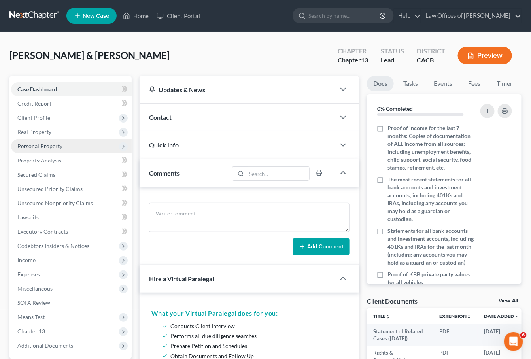
scroll to position [2, 0]
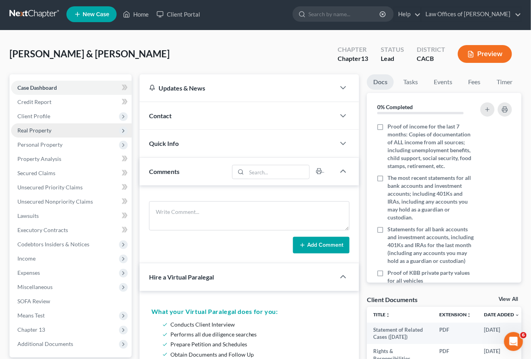
click at [33, 129] on span "Real Property" at bounding box center [34, 130] width 34 height 7
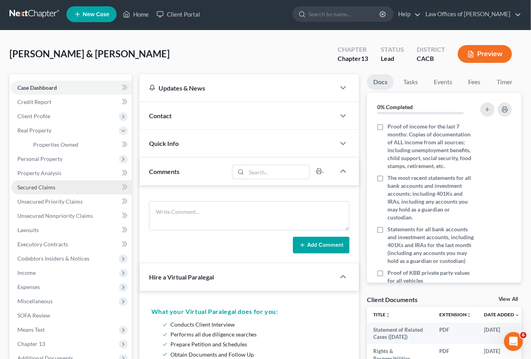
click at [38, 184] on span "Secured Claims" at bounding box center [36, 187] width 38 height 7
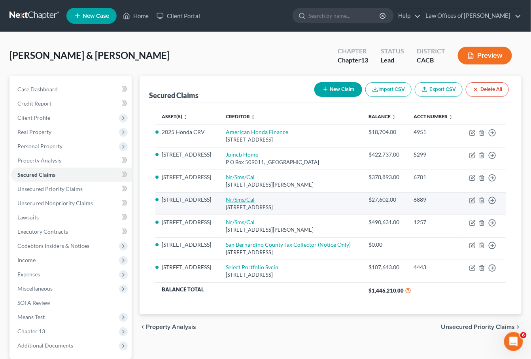
scroll to position [2, 0]
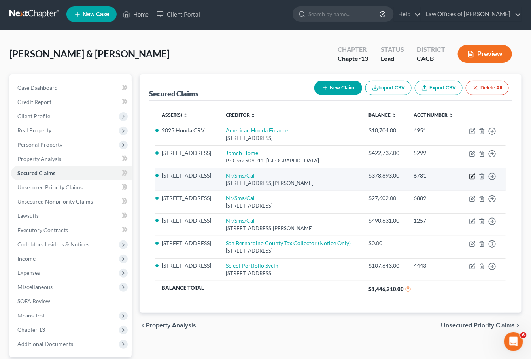
click at [470, 179] on icon "button" at bounding box center [472, 176] width 6 height 6
select select "42"
select select "12"
select select "2"
select select "1"
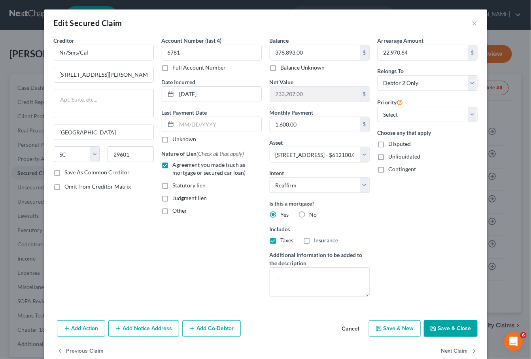
scroll to position [13, 0]
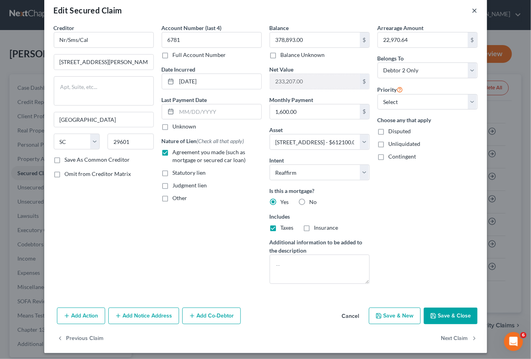
click at [472, 9] on button "×" at bounding box center [475, 10] width 6 height 9
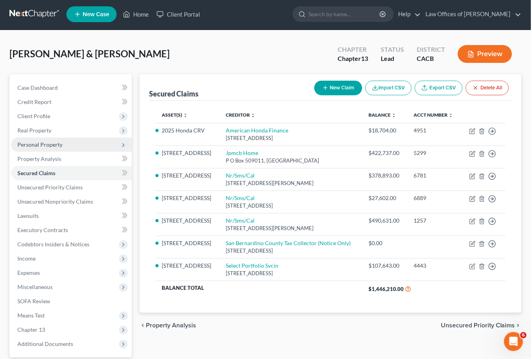
click at [38, 141] on span "Personal Property" at bounding box center [39, 144] width 45 height 7
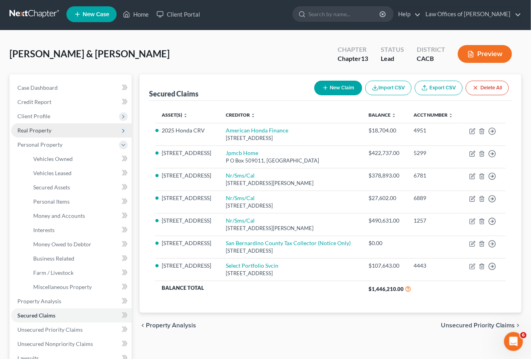
click at [36, 128] on span "Real Property" at bounding box center [34, 130] width 34 height 7
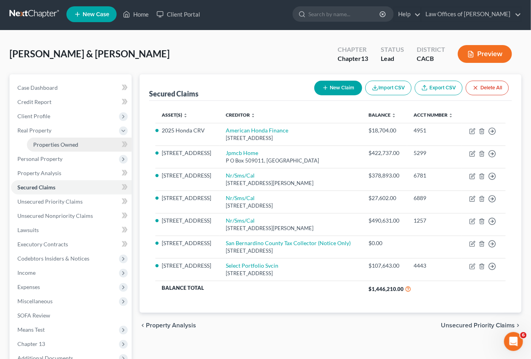
click at [58, 141] on span "Properties Owned" at bounding box center [55, 144] width 45 height 7
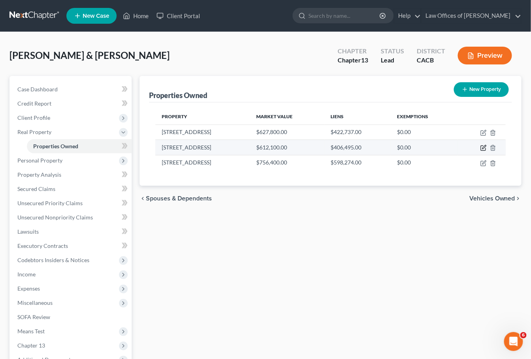
click at [485, 147] on icon "button" at bounding box center [483, 148] width 6 height 6
select select "3"
select select "4"
select select "0"
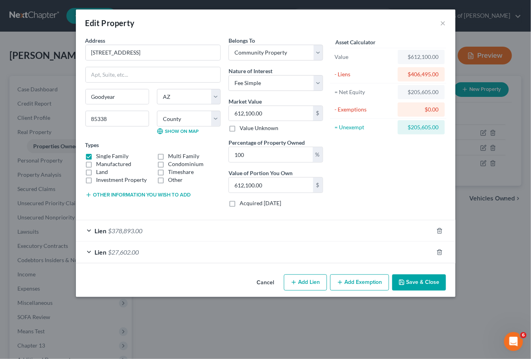
click at [141, 229] on span "$378,893.00" at bounding box center [125, 231] width 34 height 8
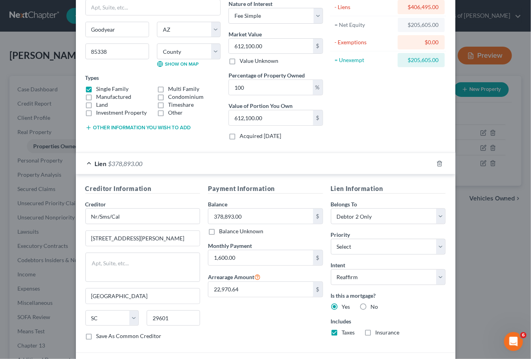
scroll to position [124, 0]
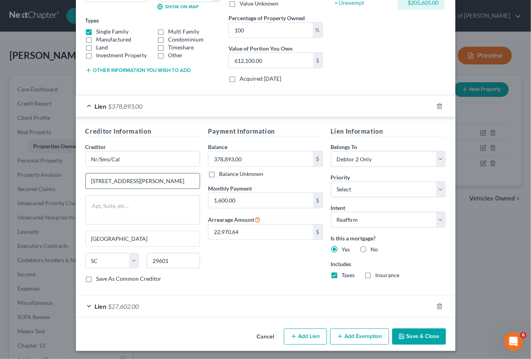
click at [130, 183] on input "[STREET_ADDRESS][PERSON_NAME]" at bounding box center [143, 181] width 114 height 15
click at [102, 236] on input "[GEOGRAPHIC_DATA]" at bounding box center [143, 238] width 114 height 15
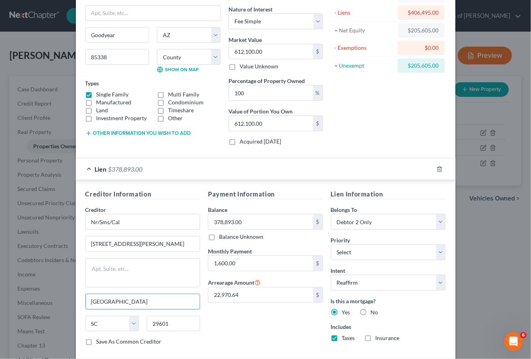
scroll to position [0, 0]
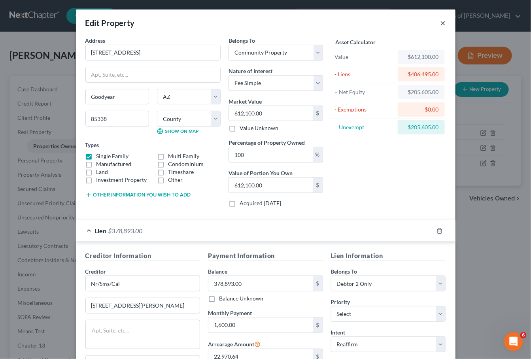
click at [441, 19] on button "×" at bounding box center [443, 22] width 6 height 9
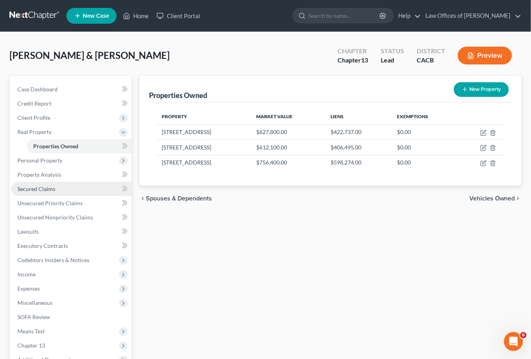
click at [43, 187] on span "Secured Claims" at bounding box center [36, 188] width 38 height 7
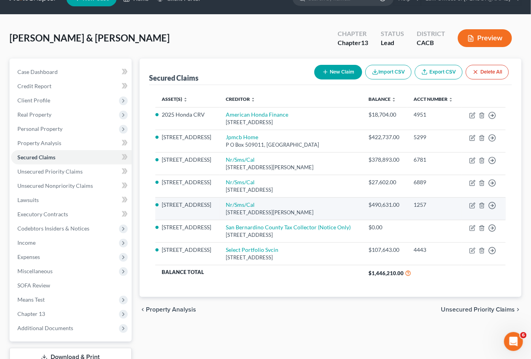
scroll to position [47, 0]
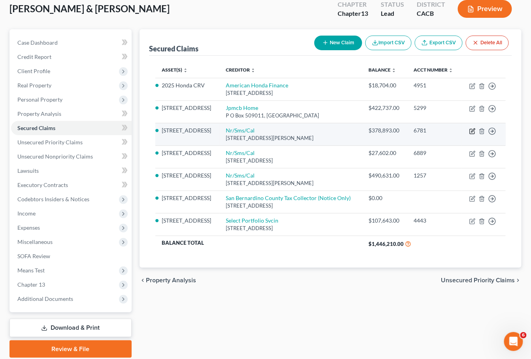
click at [470, 134] on icon "button" at bounding box center [472, 131] width 6 height 6
select select "42"
select select "12"
select select "2"
select select "1"
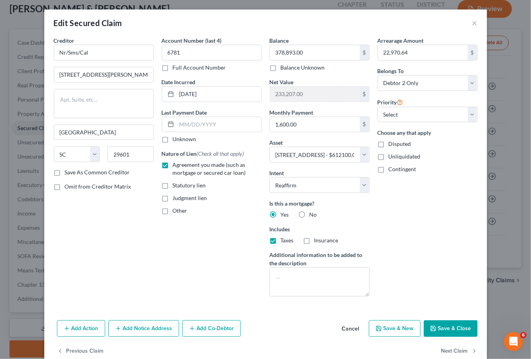
scroll to position [13, 0]
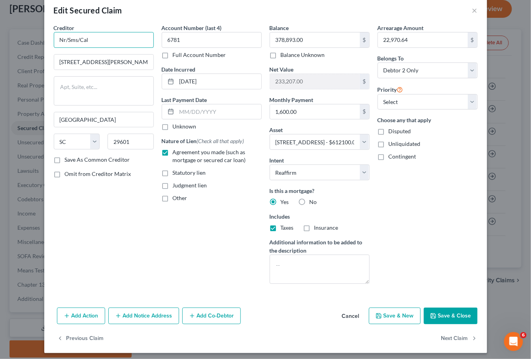
click at [83, 40] on input "Nr/Sms/Cal" at bounding box center [104, 40] width 100 height 16
click at [475, 8] on button "×" at bounding box center [475, 10] width 6 height 9
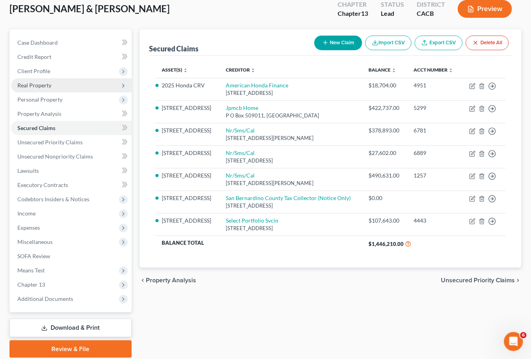
click at [36, 87] on span "Real Property" at bounding box center [71, 85] width 121 height 14
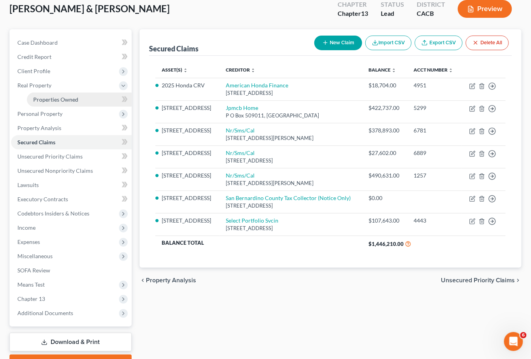
click at [66, 96] on span "Properties Owned" at bounding box center [55, 99] width 45 height 7
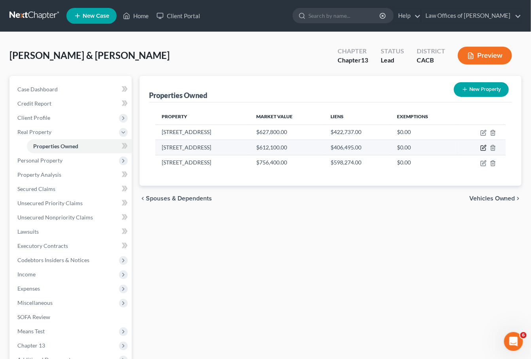
click at [483, 149] on icon "button" at bounding box center [483, 148] width 6 height 6
select select "3"
select select "4"
select select "0"
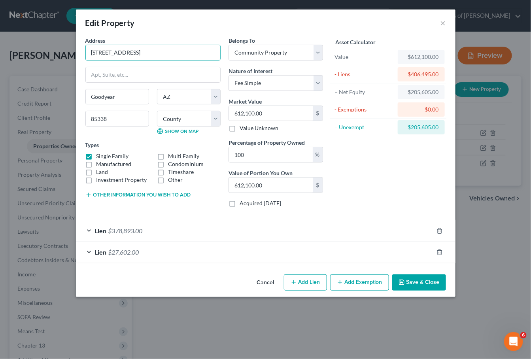
drag, startPoint x: 164, startPoint y: 56, endPoint x: 59, endPoint y: 54, distance: 104.8
click at [256, 111] on input "612,100.00" at bounding box center [271, 113] width 84 height 15
